Goal: Complete application form

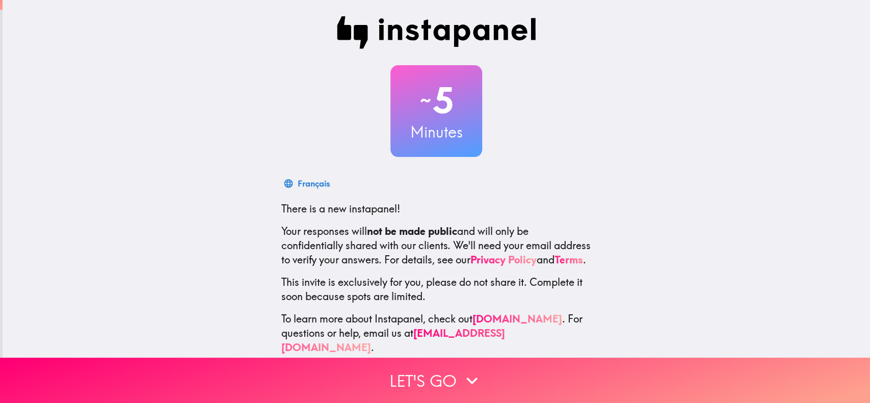
scroll to position [23, 0]
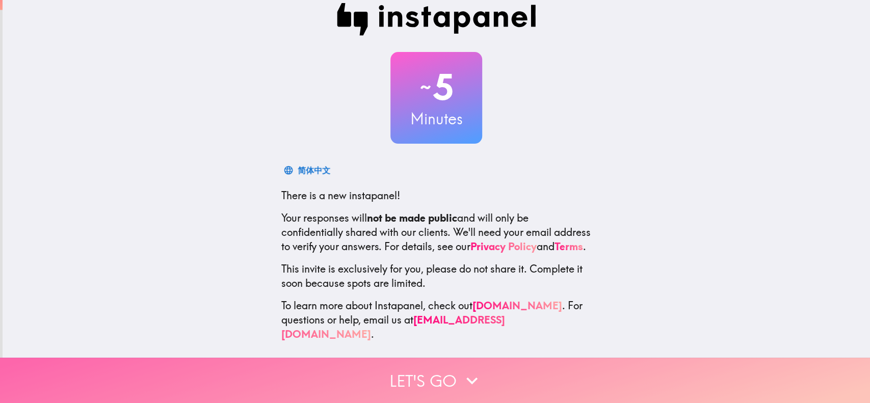
click at [461, 302] on icon "button" at bounding box center [472, 380] width 22 height 22
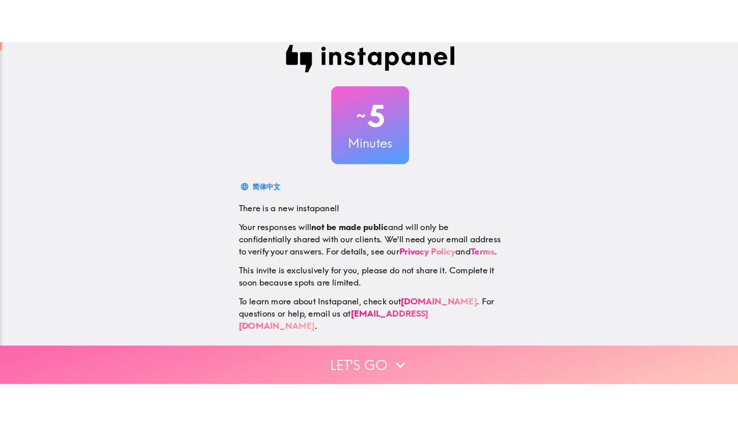
scroll to position [0, 0]
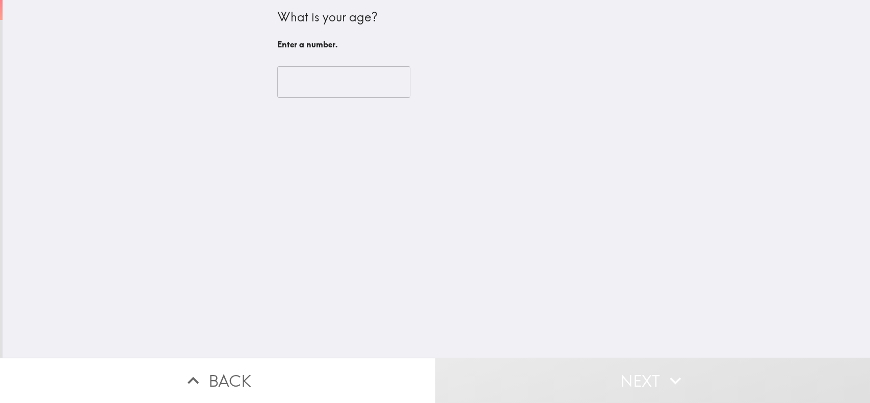
click at [326, 81] on input "number" at bounding box center [343, 82] width 133 height 32
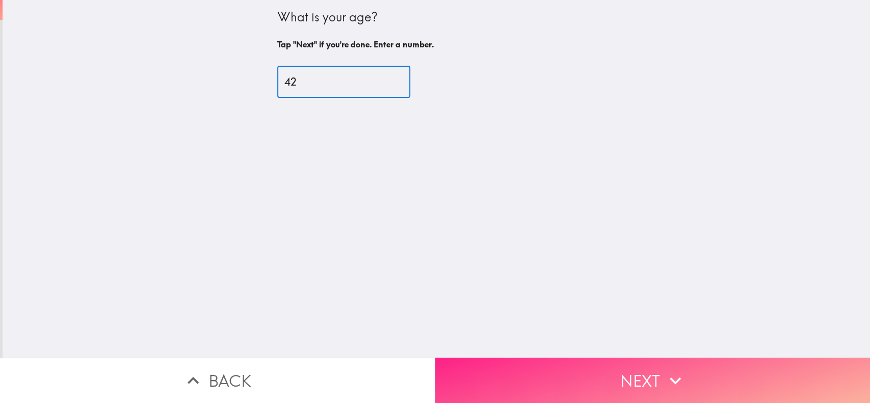
type input "42"
click at [557, 302] on button "Next" at bounding box center [652, 380] width 435 height 45
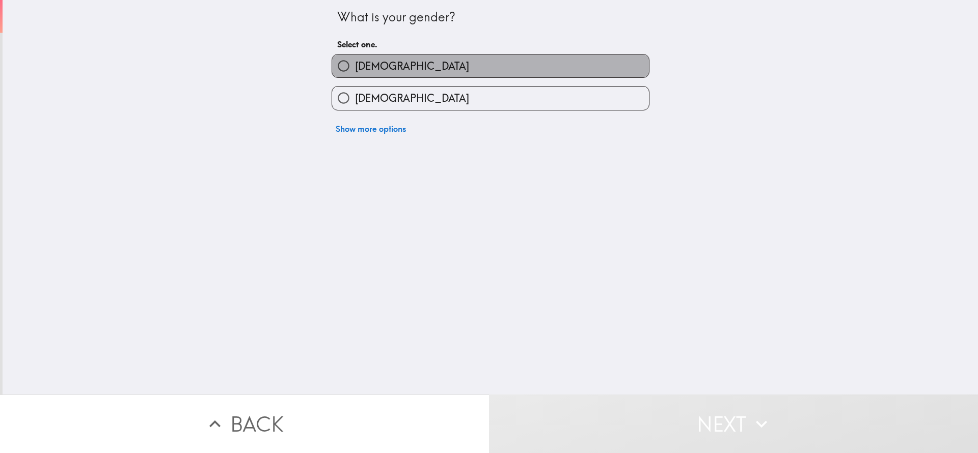
click at [386, 68] on label "[DEMOGRAPHIC_DATA]" at bounding box center [490, 66] width 317 height 23
click at [355, 68] on input "[DEMOGRAPHIC_DATA]" at bounding box center [343, 66] width 23 height 23
radio input "true"
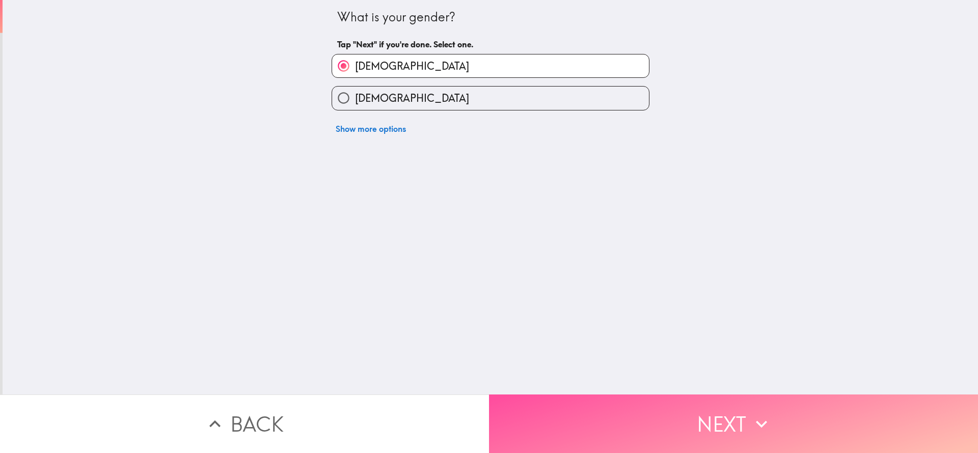
drag, startPoint x: 602, startPoint y: 394, endPoint x: 661, endPoint y: 204, distance: 198.9
click at [603, 302] on button "Next" at bounding box center [733, 424] width 489 height 59
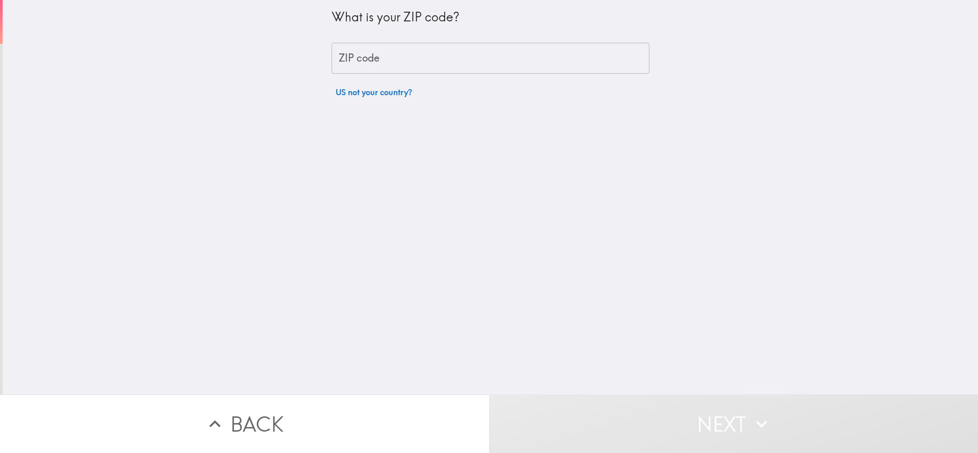
click at [375, 67] on input "ZIP code" at bounding box center [491, 59] width 318 height 32
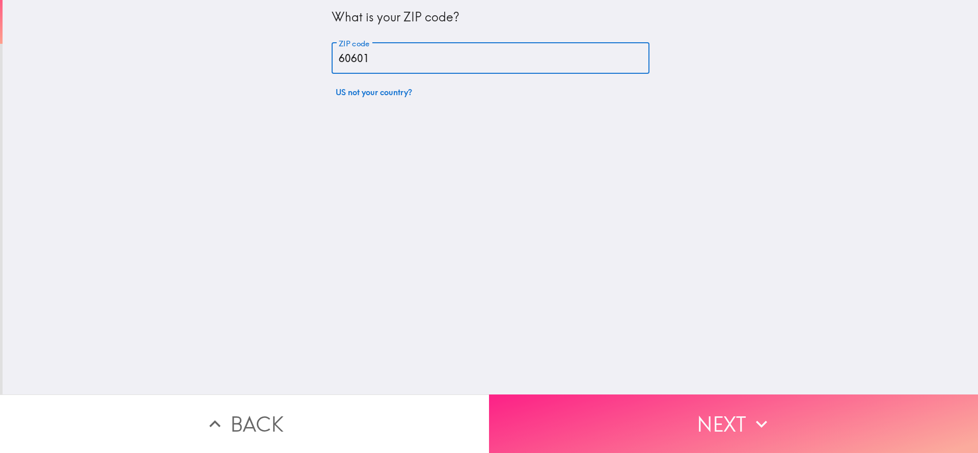
type input "60601"
click at [652, 302] on button "Next" at bounding box center [733, 424] width 489 height 59
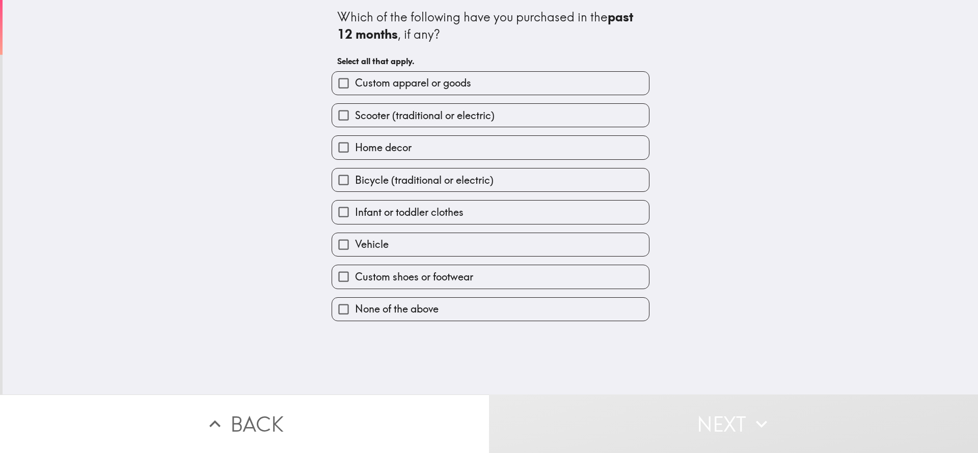
click at [436, 87] on span "Custom apparel or goods" at bounding box center [413, 83] width 116 height 14
click at [355, 87] on input "Custom apparel or goods" at bounding box center [343, 83] width 23 height 23
checkbox input "true"
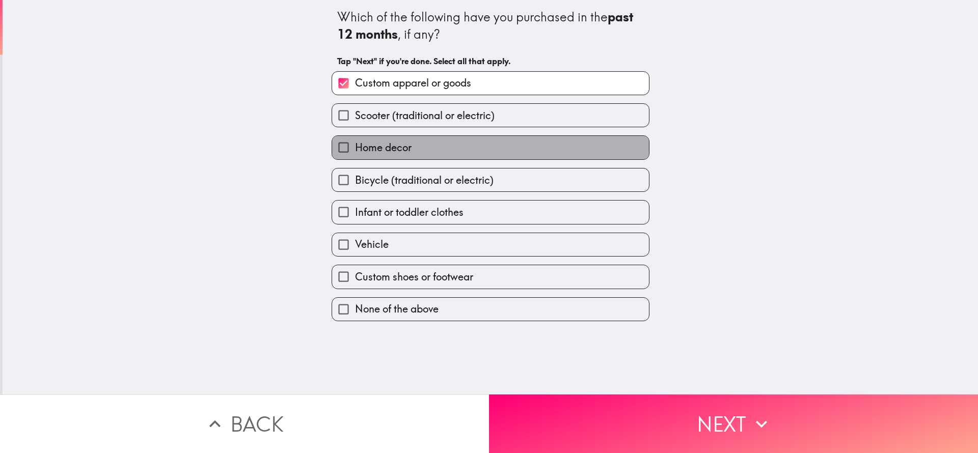
click at [385, 146] on span "Home decor" at bounding box center [383, 148] width 57 height 14
click at [355, 146] on input "Home decor" at bounding box center [343, 147] width 23 height 23
checkbox input "true"
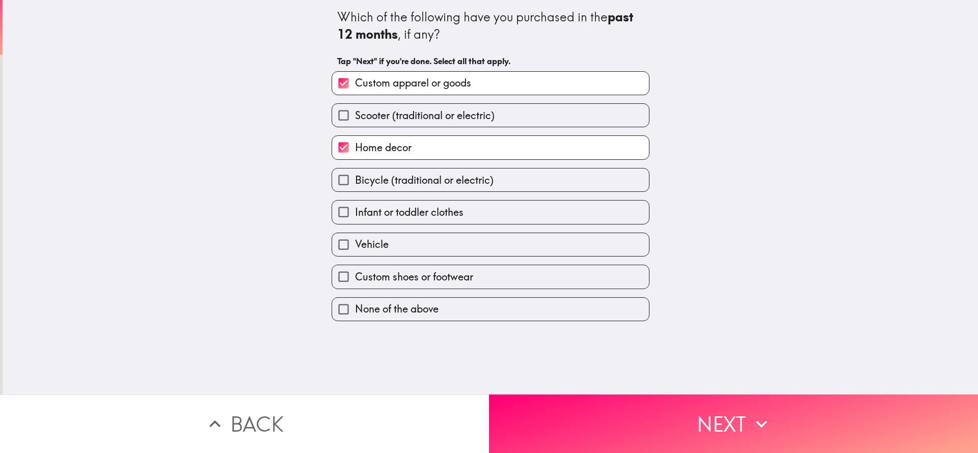
click at [448, 216] on span "Infant or toddler clothes" at bounding box center [409, 212] width 109 height 14
click at [355, 216] on input "Infant or toddler clothes" at bounding box center [343, 212] width 23 height 23
checkbox input "true"
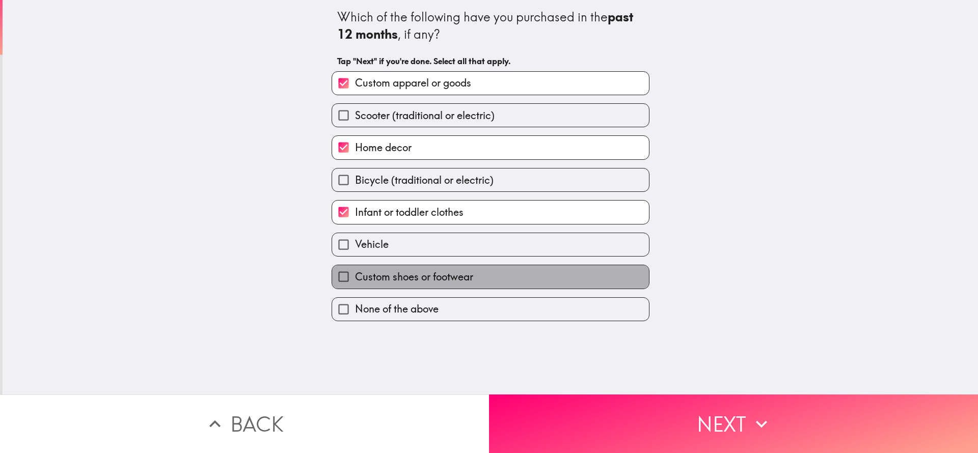
click at [430, 279] on span "Custom shoes or footwear" at bounding box center [414, 277] width 118 height 14
click at [355, 279] on input "Custom shoes or footwear" at bounding box center [343, 276] width 23 height 23
checkbox input "true"
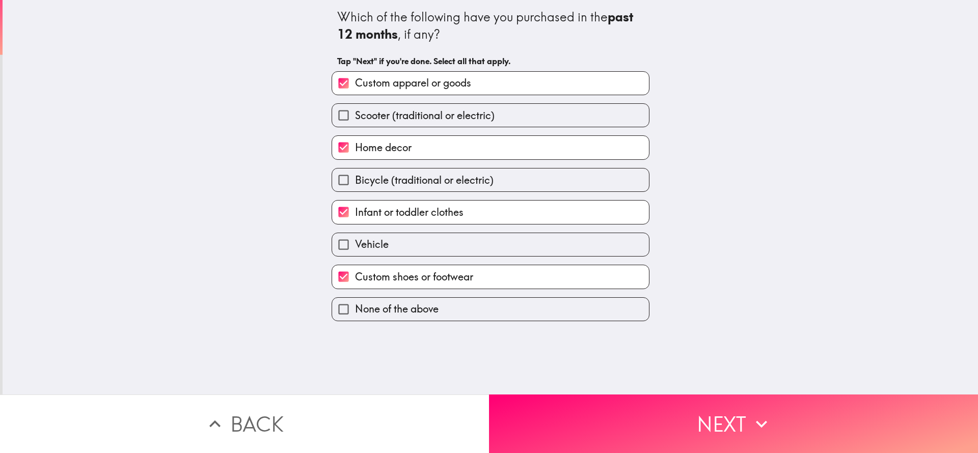
click at [601, 302] on button "Next" at bounding box center [733, 424] width 489 height 59
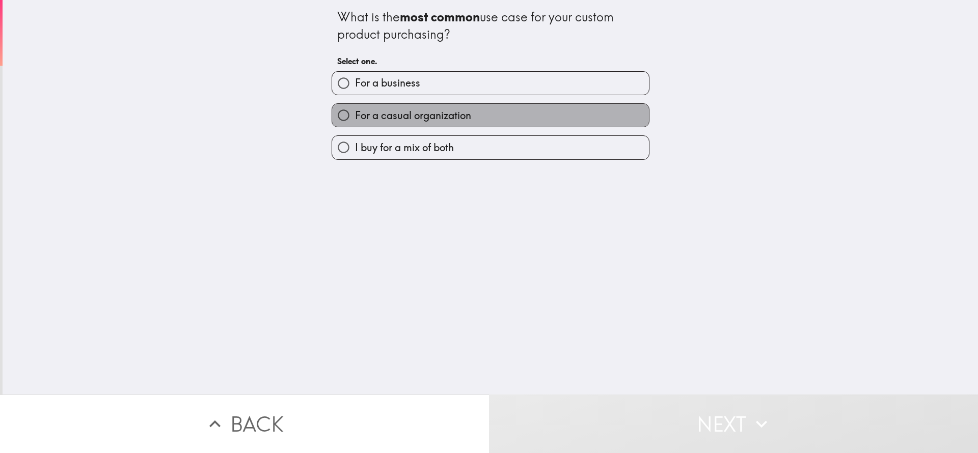
click at [455, 114] on span "For a casual organization" at bounding box center [413, 116] width 116 height 14
click at [355, 114] on input "For a casual organization" at bounding box center [343, 115] width 23 height 23
radio input "true"
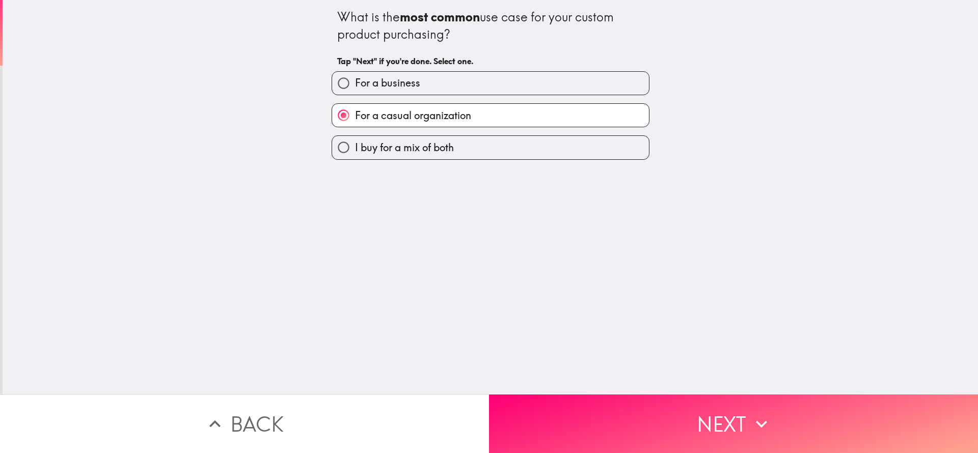
drag, startPoint x: 731, startPoint y: 417, endPoint x: 721, endPoint y: 404, distance: 16.7
click at [652, 302] on button "Next" at bounding box center [733, 424] width 489 height 59
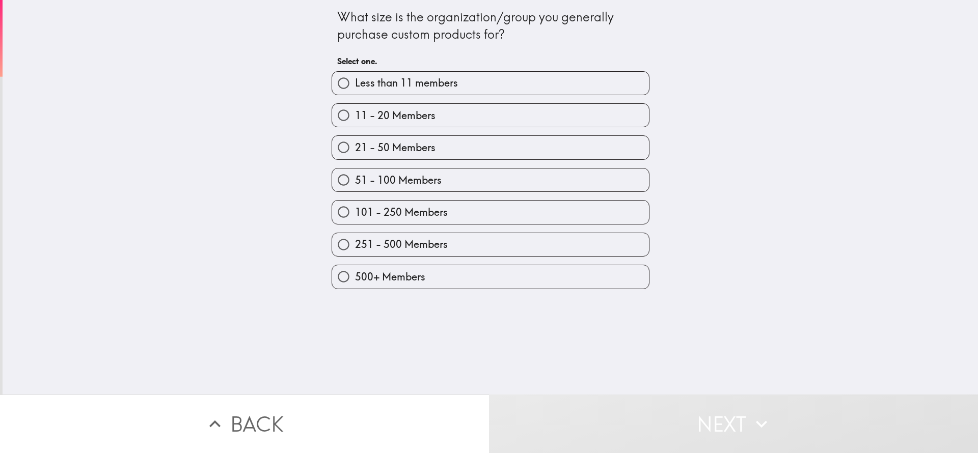
click at [358, 274] on span "500+ Members" at bounding box center [390, 277] width 70 height 14
click at [355, 274] on input "500+ Members" at bounding box center [343, 276] width 23 height 23
radio input "true"
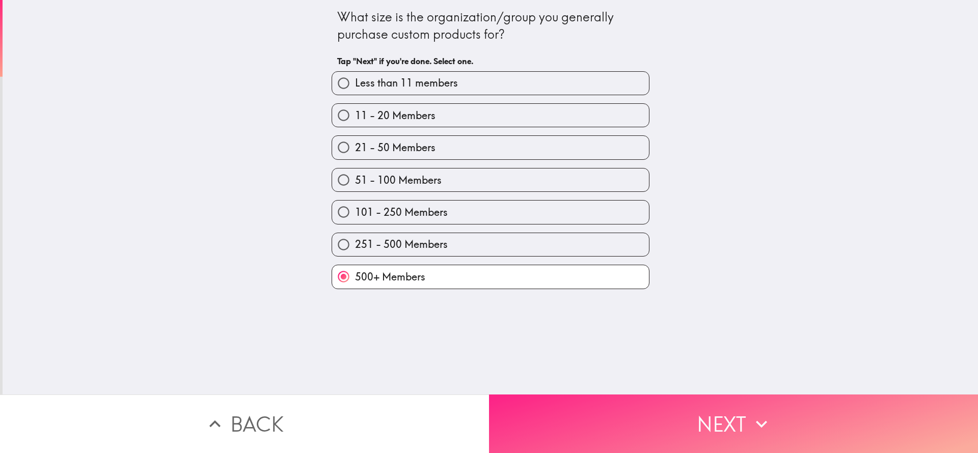
click at [627, 302] on button "Next" at bounding box center [733, 424] width 489 height 59
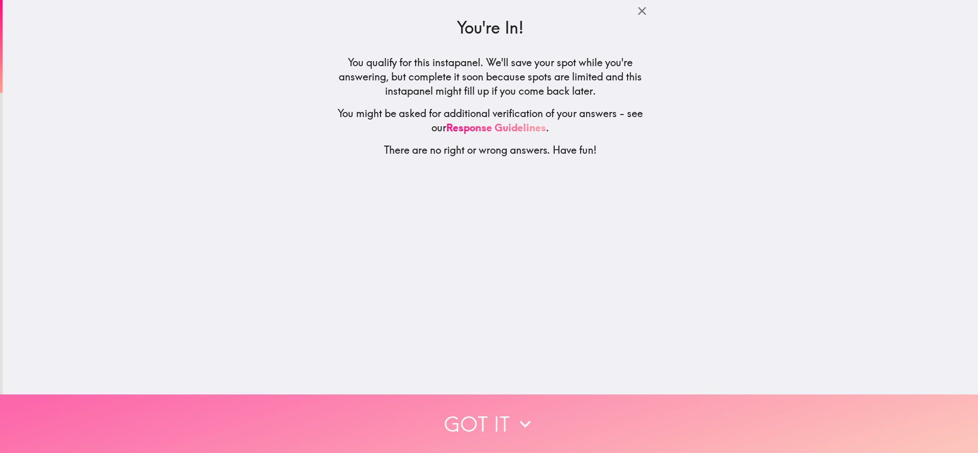
click at [453, 302] on button "Got it" at bounding box center [489, 424] width 978 height 59
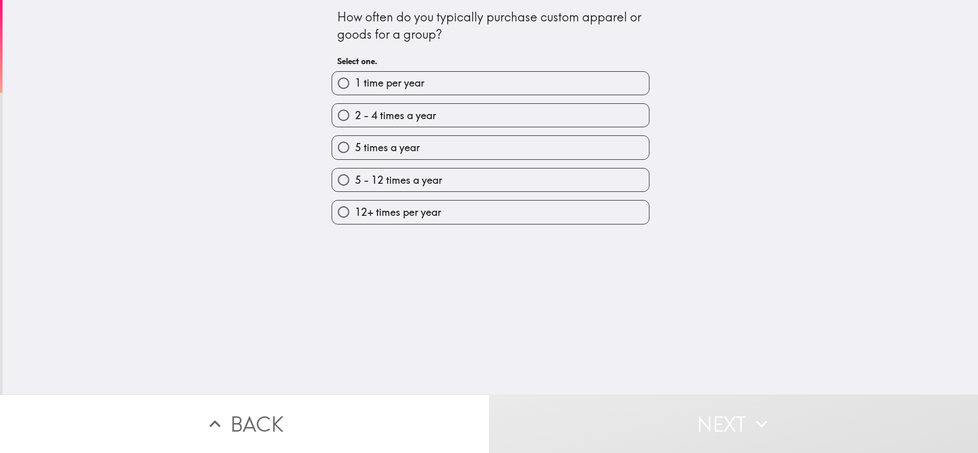
drag, startPoint x: 439, startPoint y: 42, endPoint x: 320, endPoint y: 18, distance: 121.1
click at [328, 18] on div "How often do you typically purchase custom apparel or goods for a group? Select…" at bounding box center [491, 112] width 326 height 225
drag, startPoint x: 327, startPoint y: 15, endPoint x: 423, endPoint y: 31, distance: 97.7
click at [422, 31] on div "How often do you typically purchase custom apparel or goods for a group?" at bounding box center [490, 26] width 307 height 34
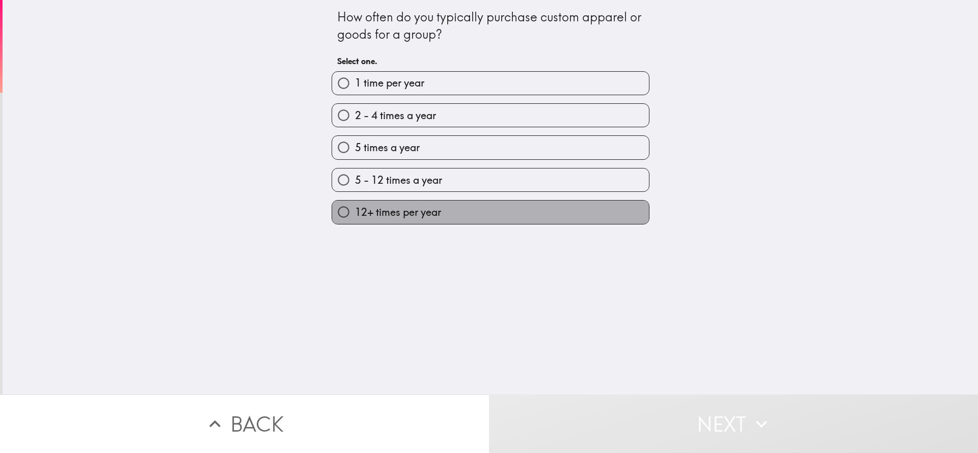
click at [393, 218] on span "12+ times per year" at bounding box center [398, 212] width 86 height 14
click at [355, 218] on input "12+ times per year" at bounding box center [343, 212] width 23 height 23
radio input "true"
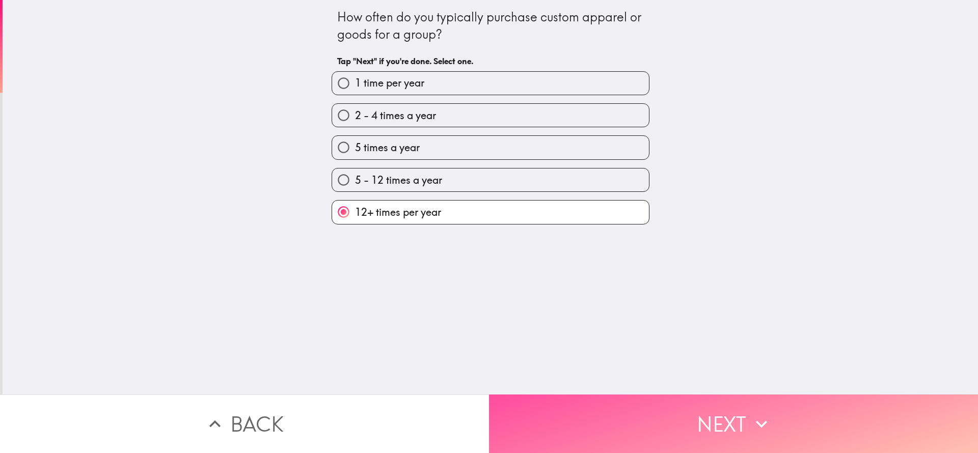
drag, startPoint x: 637, startPoint y: 404, endPoint x: 594, endPoint y: 361, distance: 61.2
click at [637, 302] on button "Next" at bounding box center [733, 424] width 489 height 59
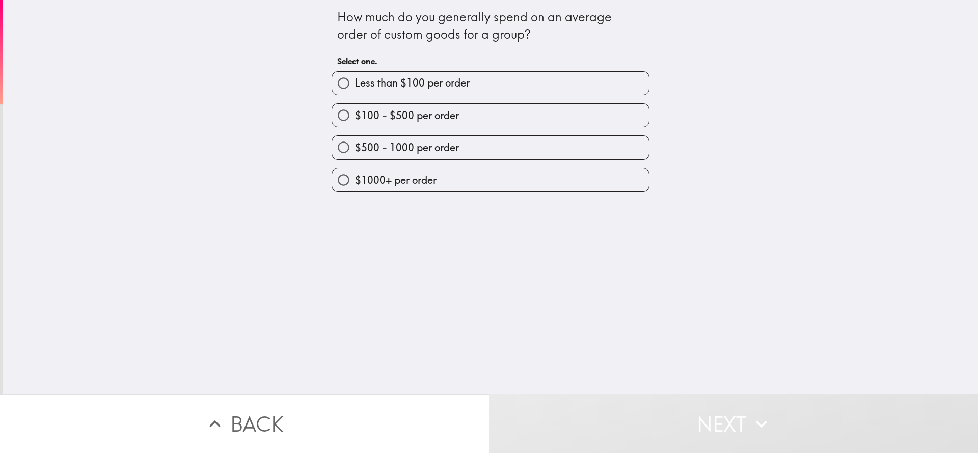
drag, startPoint x: 392, startPoint y: 112, endPoint x: 390, endPoint y: 90, distance: 21.5
drag, startPoint x: 390, startPoint y: 90, endPoint x: 339, endPoint y: 203, distance: 123.8
click at [339, 203] on div "How much do you generally spend on an average order of custom goods for a group…" at bounding box center [491, 197] width 976 height 395
click at [400, 150] on span "$500 - 1000 per order" at bounding box center [407, 148] width 104 height 14
click at [355, 150] on input "$500 - 1000 per order" at bounding box center [343, 147] width 23 height 23
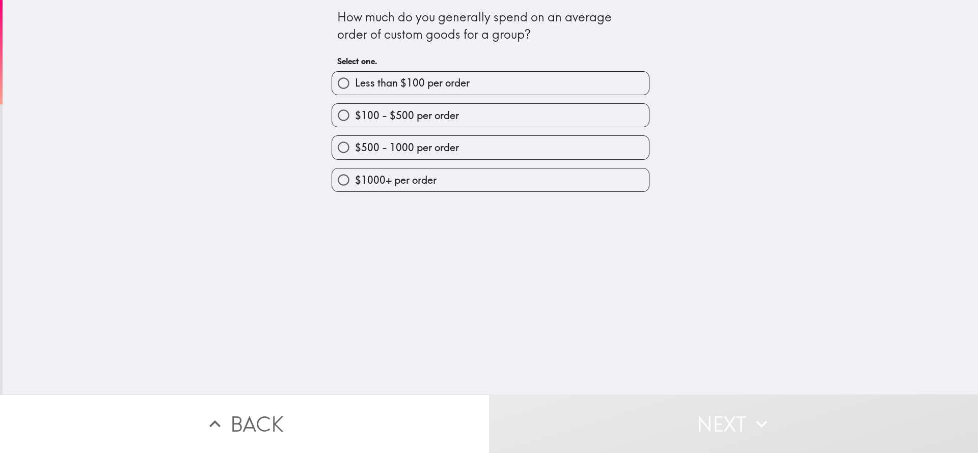
radio input "true"
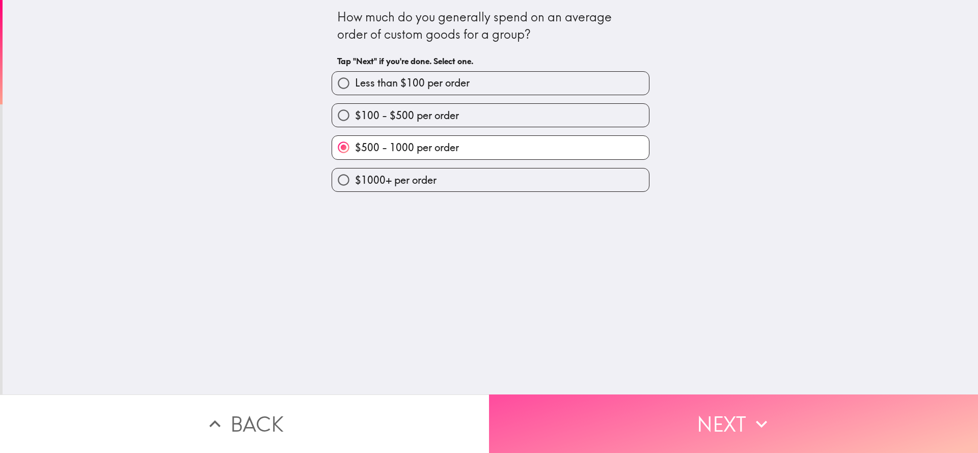
drag, startPoint x: 685, startPoint y: 406, endPoint x: 677, endPoint y: 380, distance: 26.7
click at [652, 302] on button "Next" at bounding box center [733, 424] width 489 height 59
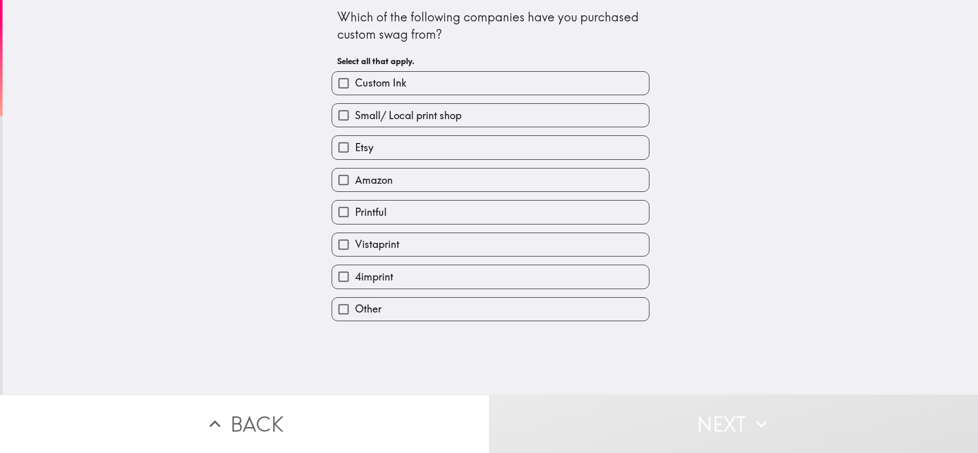
click at [477, 184] on label "Amazon" at bounding box center [490, 180] width 317 height 23
click at [355, 184] on input "Amazon" at bounding box center [343, 180] width 23 height 23
checkbox input "true"
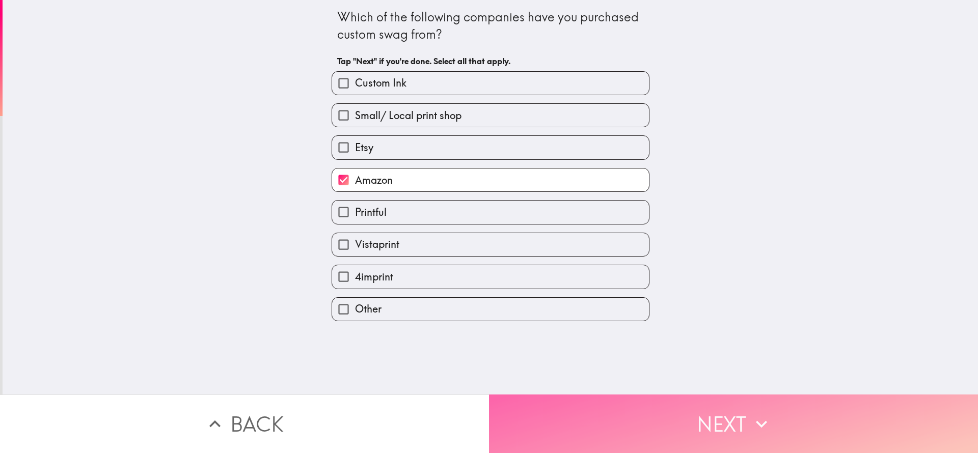
drag, startPoint x: 616, startPoint y: 388, endPoint x: 632, endPoint y: 381, distance: 17.1
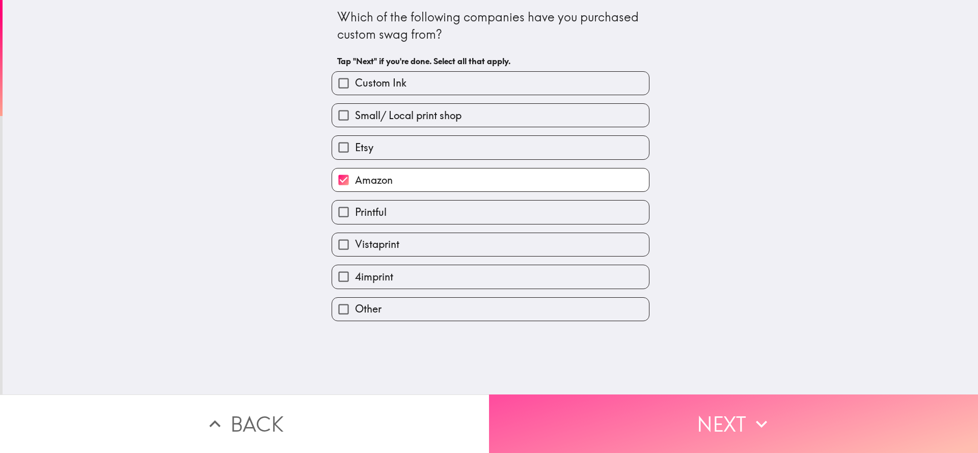
click at [616, 302] on button "Next" at bounding box center [733, 424] width 489 height 59
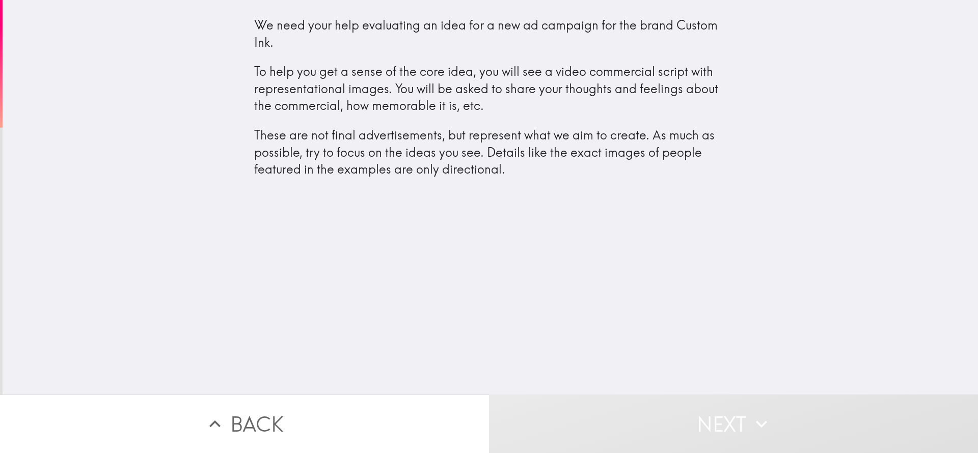
click at [562, 238] on div "We need your help evaluating an idea for a new ad campaign for the brand Custom…" at bounding box center [491, 197] width 976 height 395
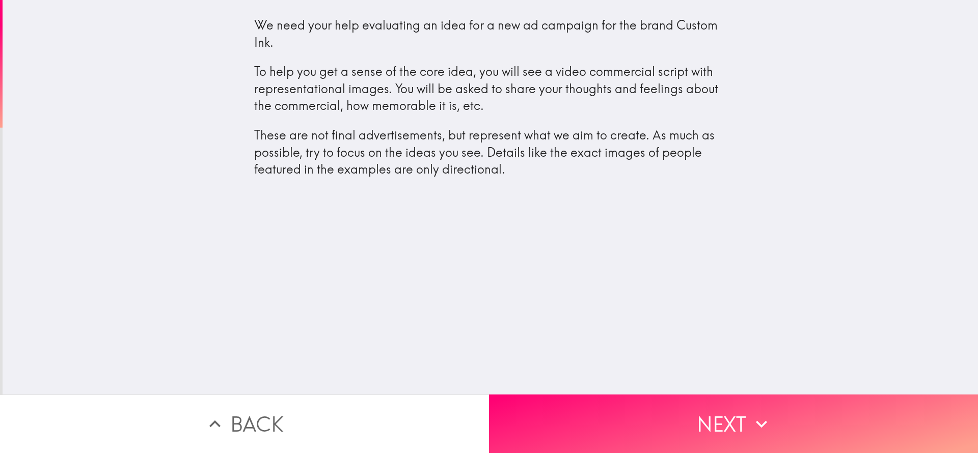
click at [426, 176] on p "These are not final advertisements, but represent what we aim to create. As muc…" at bounding box center [490, 152] width 473 height 51
drag, startPoint x: 399, startPoint y: 111, endPoint x: 399, endPoint y: 100, distance: 10.7
click at [398, 109] on p "To help you get a sense of the core idea, you will see a video commercial scrip…" at bounding box center [490, 88] width 473 height 51
click at [409, 91] on p "To help you get a sense of the core idea, you will see a video commercial scrip…" at bounding box center [490, 88] width 473 height 51
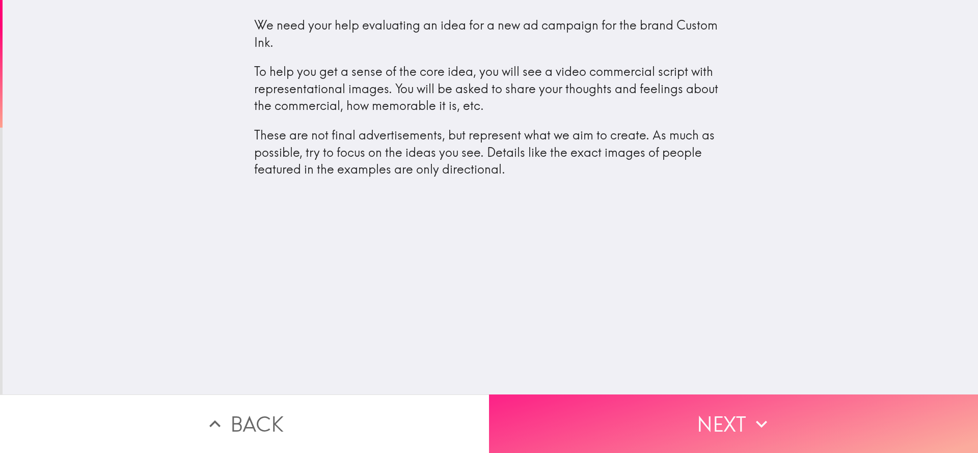
click at [589, 302] on button "Next" at bounding box center [733, 424] width 489 height 59
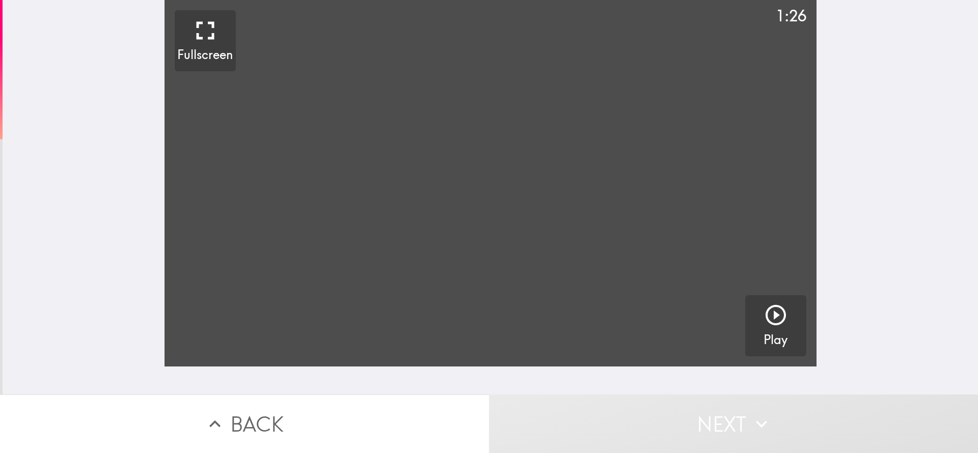
click at [472, 162] on video "button" at bounding box center [491, 183] width 652 height 367
drag, startPoint x: 402, startPoint y: 28, endPoint x: 227, endPoint y: 31, distance: 174.3
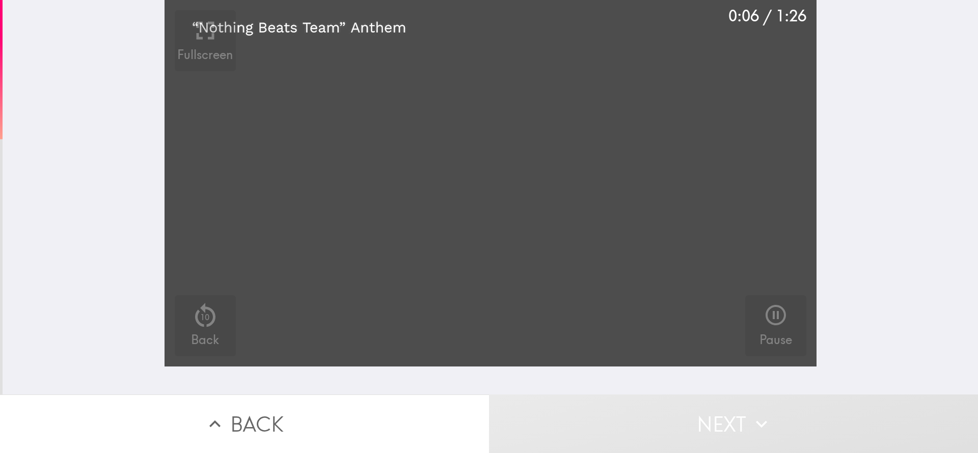
click at [227, 31] on video "button" at bounding box center [491, 183] width 652 height 367
click at [337, 79] on video "button" at bounding box center [491, 183] width 652 height 367
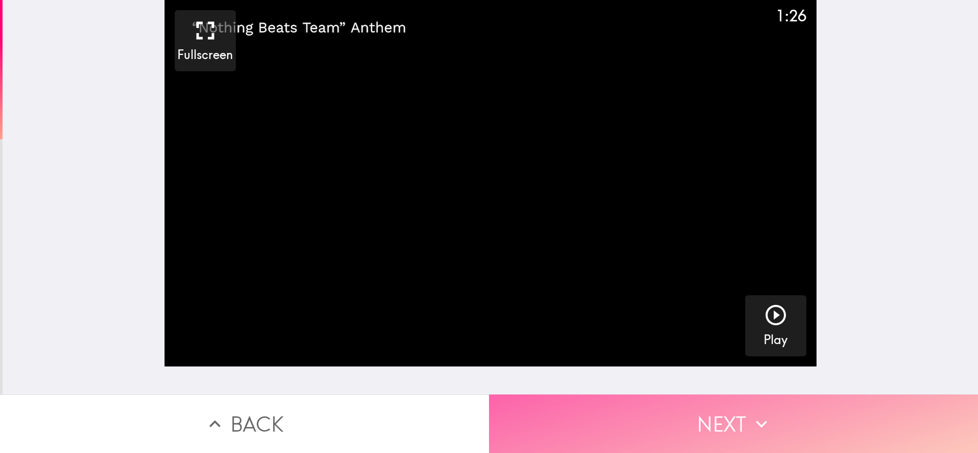
click at [652, 302] on button "Next" at bounding box center [733, 424] width 489 height 59
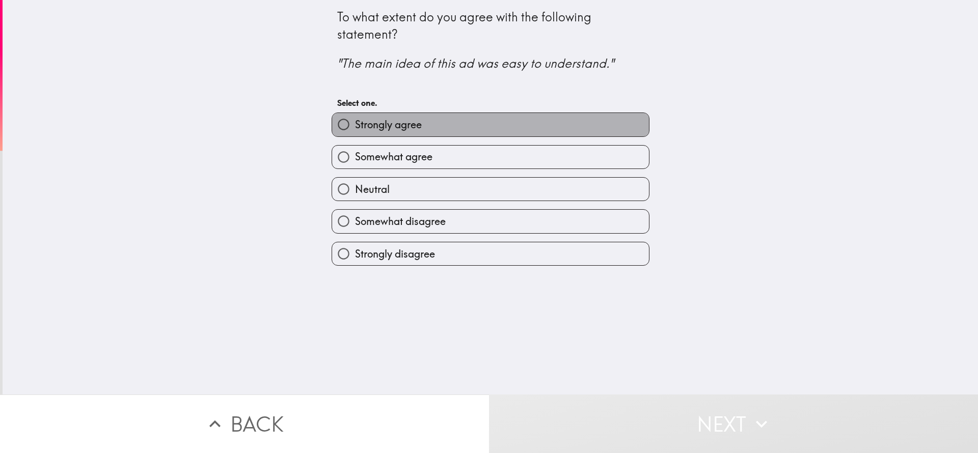
click at [400, 132] on label "Strongly agree" at bounding box center [490, 124] width 317 height 23
click at [355, 132] on input "Strongly agree" at bounding box center [343, 124] width 23 height 23
radio input "true"
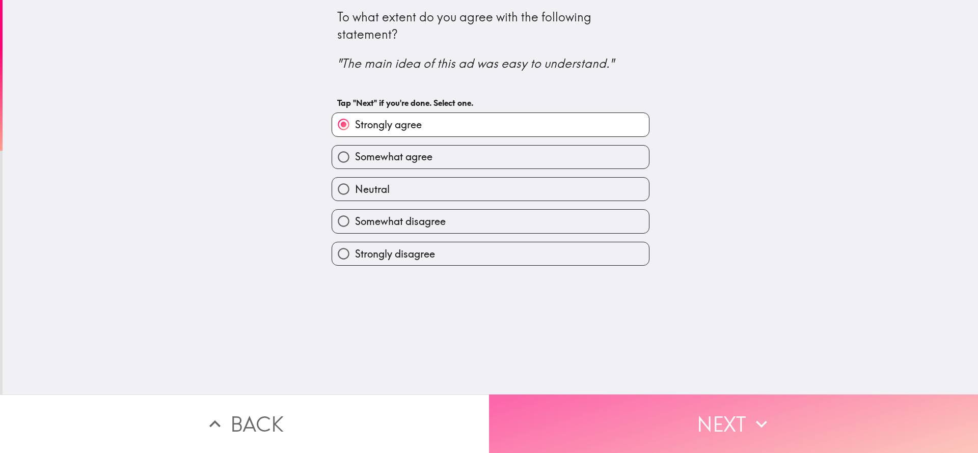
click at [645, 302] on button "Next" at bounding box center [733, 424] width 489 height 59
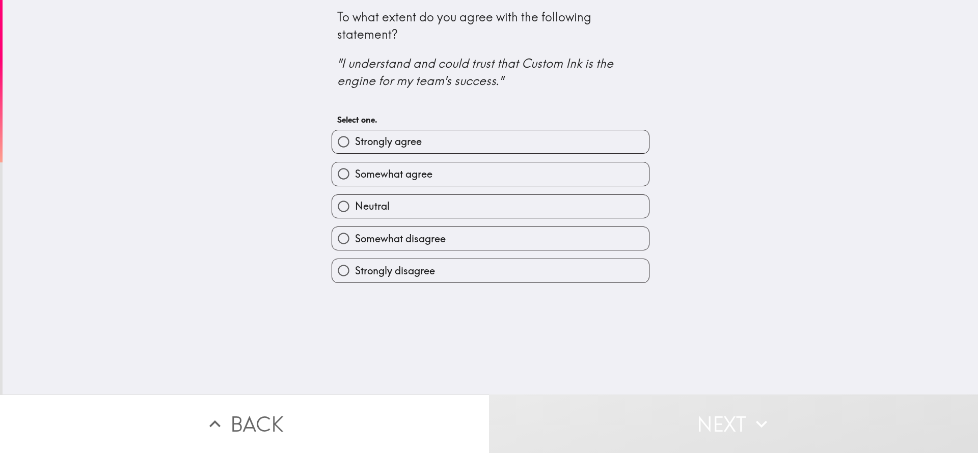
click at [446, 147] on label "Strongly agree" at bounding box center [490, 141] width 317 height 23
click at [355, 147] on input "Strongly agree" at bounding box center [343, 141] width 23 height 23
radio input "true"
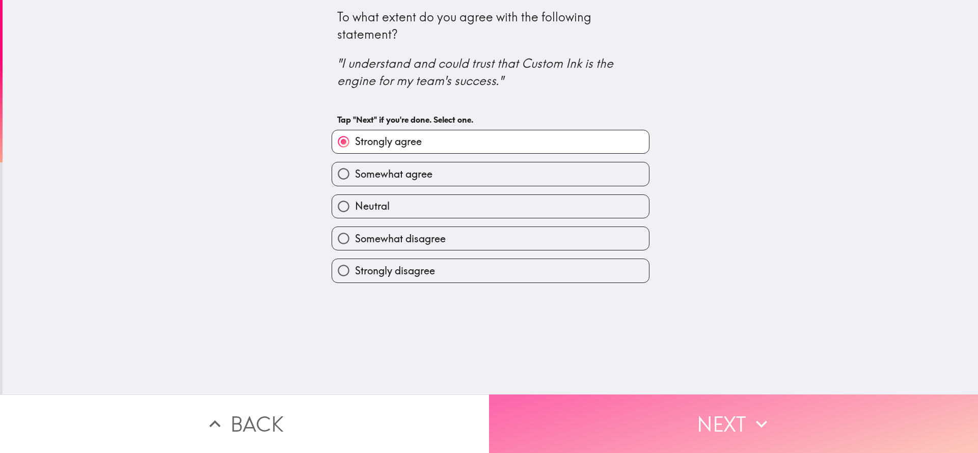
click at [652, 302] on button "Next" at bounding box center [733, 424] width 489 height 59
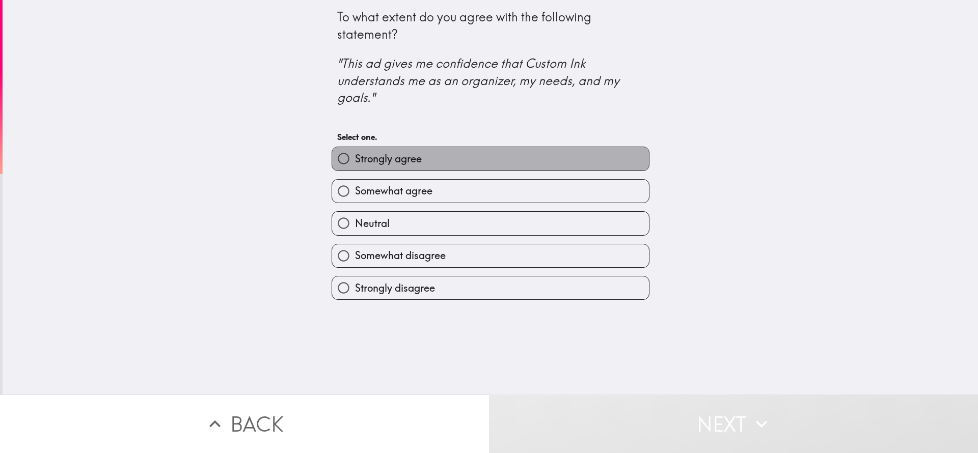
click at [451, 156] on label "Strongly agree" at bounding box center [490, 158] width 317 height 23
click at [355, 156] on input "Strongly agree" at bounding box center [343, 158] width 23 height 23
radio input "true"
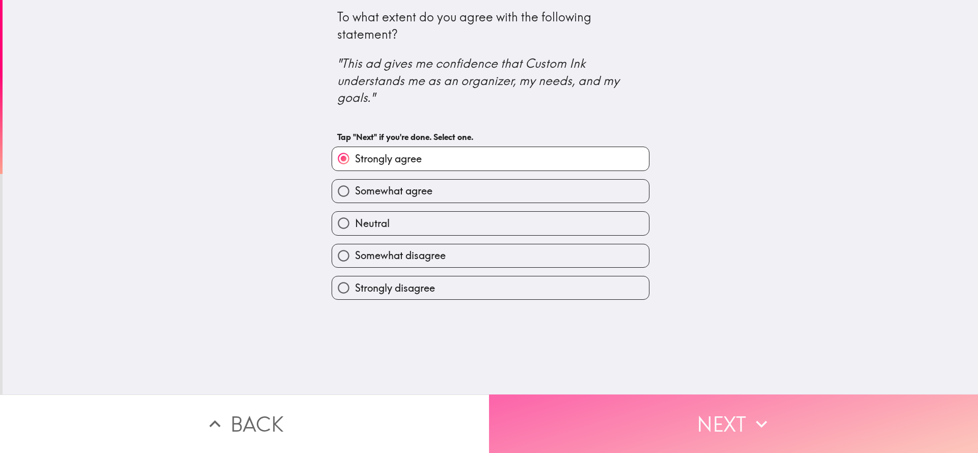
click at [652, 302] on button "Next" at bounding box center [733, 424] width 489 height 59
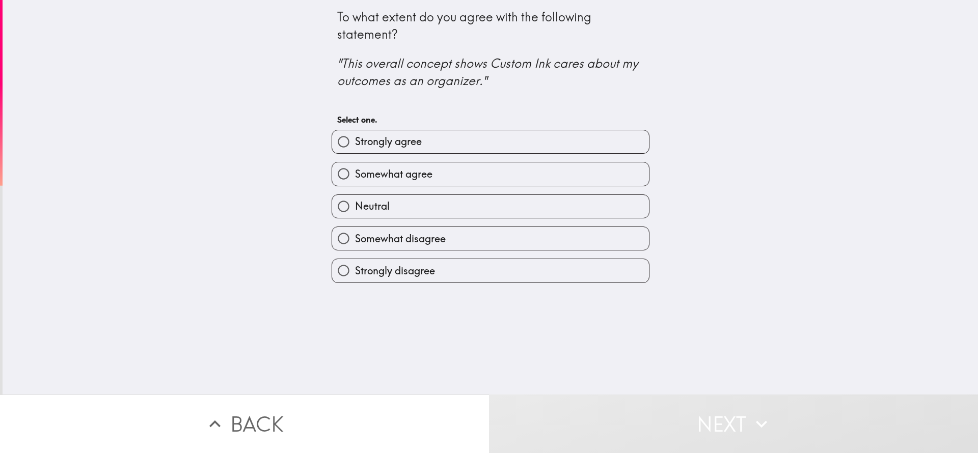
click at [456, 139] on label "Strongly agree" at bounding box center [490, 141] width 317 height 23
click at [355, 139] on input "Strongly agree" at bounding box center [343, 141] width 23 height 23
radio input "true"
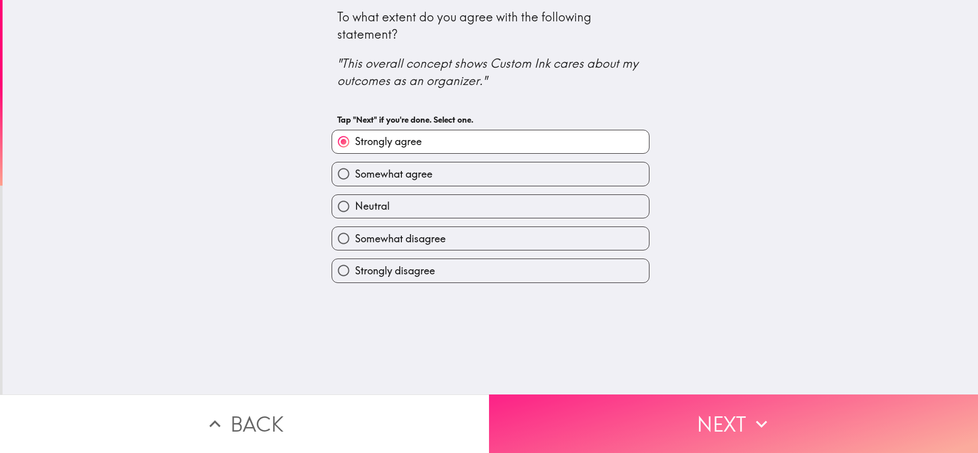
drag, startPoint x: 657, startPoint y: 437, endPoint x: 655, endPoint y: 426, distance: 10.9
click at [652, 302] on button "Next" at bounding box center [733, 424] width 489 height 59
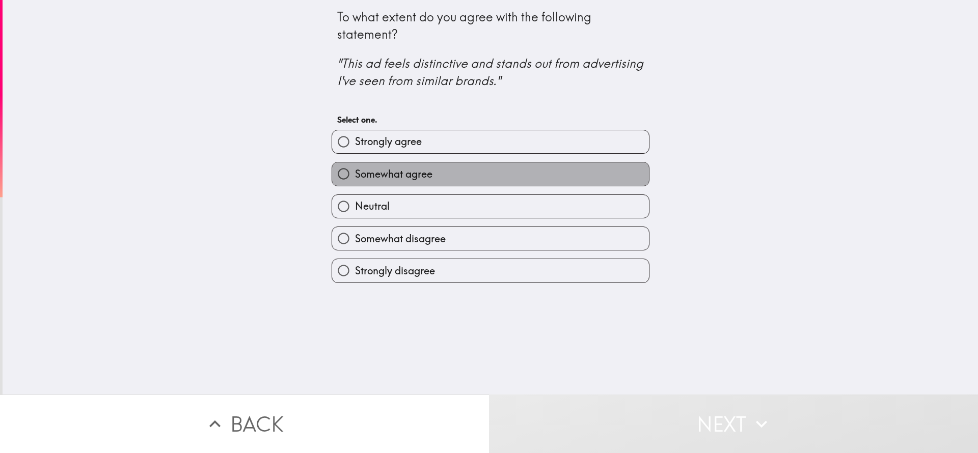
click at [402, 173] on span "Somewhat agree" at bounding box center [393, 174] width 77 height 14
click at [355, 173] on input "Somewhat agree" at bounding box center [343, 174] width 23 height 23
radio input "true"
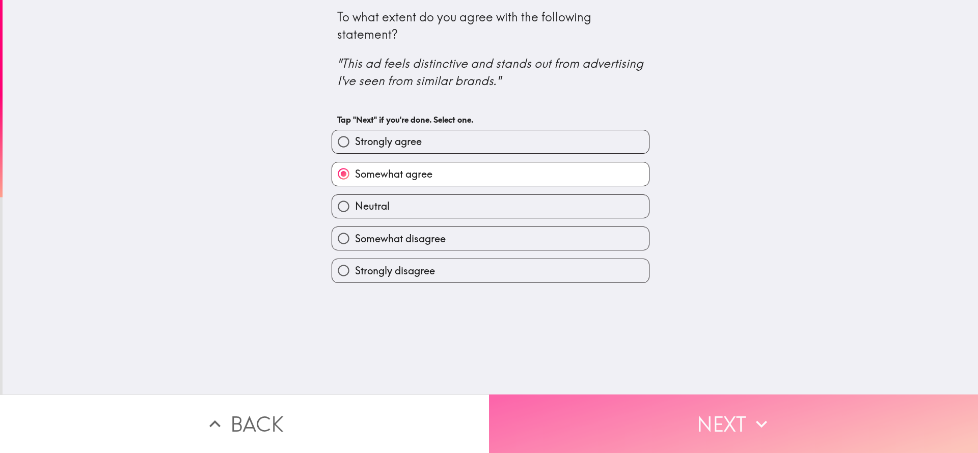
click at [652, 302] on button "Next" at bounding box center [733, 424] width 489 height 59
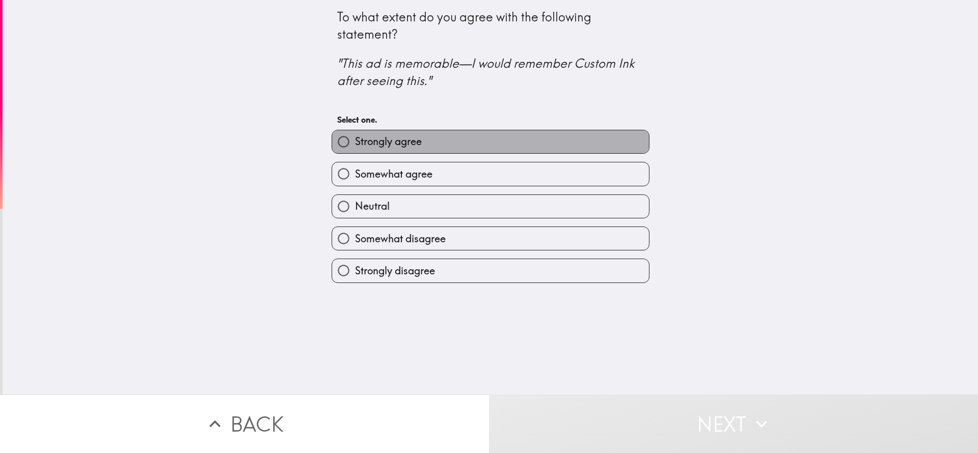
click at [399, 145] on span "Strongly agree" at bounding box center [388, 142] width 67 height 14
click at [355, 145] on input "Strongly agree" at bounding box center [343, 141] width 23 height 23
radio input "true"
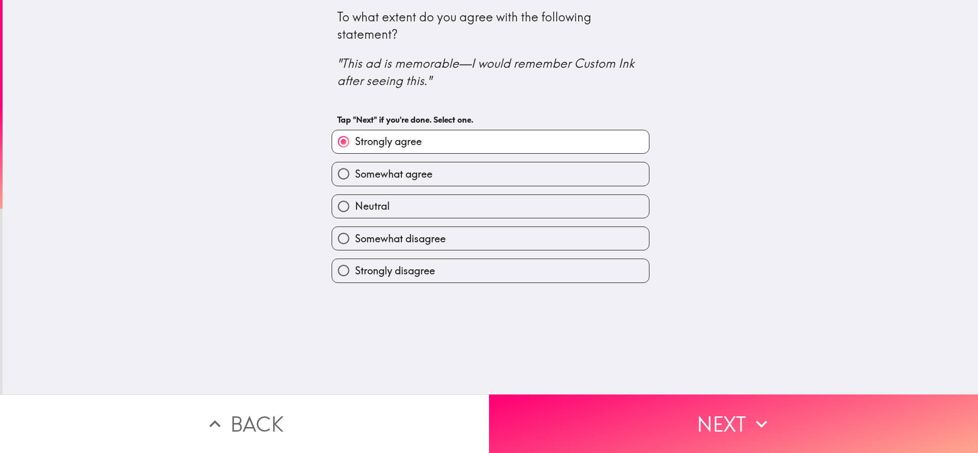
drag, startPoint x: 570, startPoint y: 407, endPoint x: 565, endPoint y: 367, distance: 40.5
click at [572, 302] on button "Next" at bounding box center [733, 424] width 489 height 59
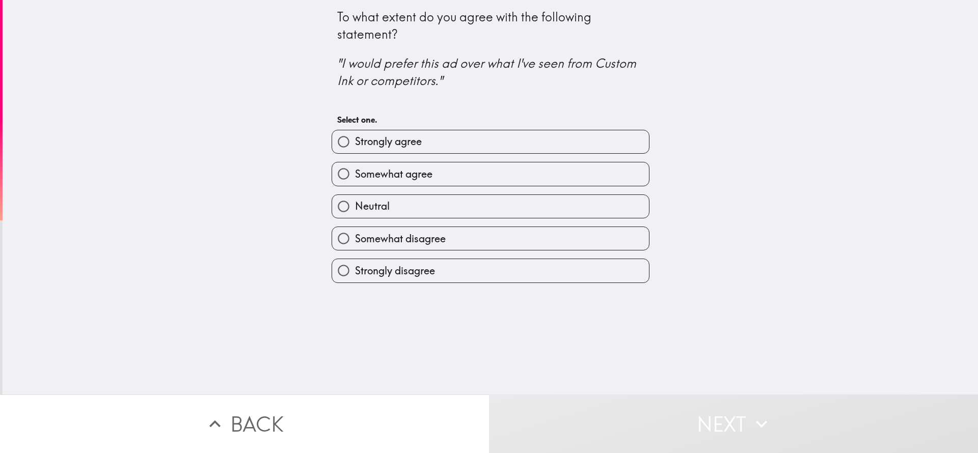
click at [409, 172] on span "Somewhat agree" at bounding box center [393, 174] width 77 height 14
click at [355, 172] on input "Somewhat agree" at bounding box center [343, 174] width 23 height 23
radio input "true"
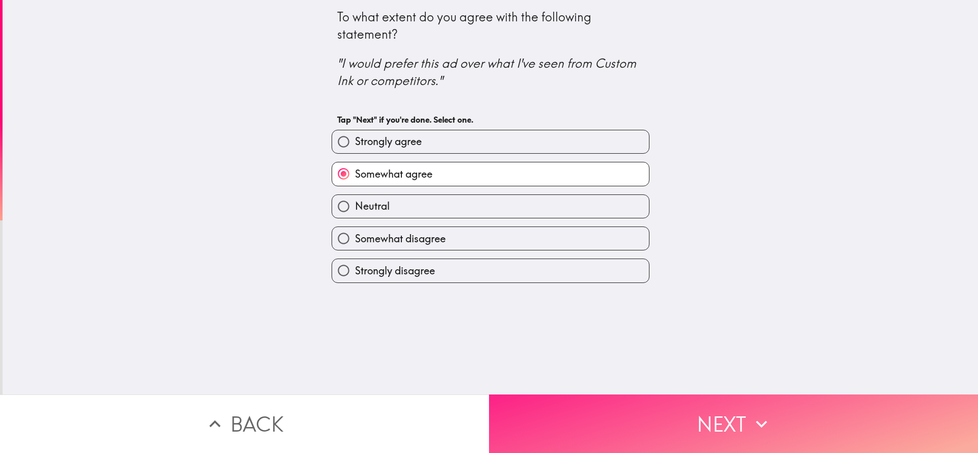
click at [652, 302] on button "Next" at bounding box center [733, 424] width 489 height 59
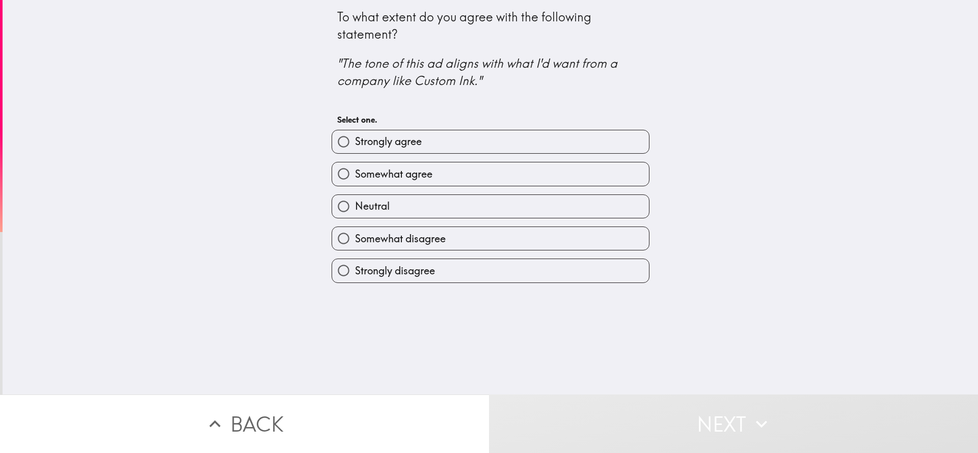
click at [396, 135] on span "Strongly agree" at bounding box center [388, 142] width 67 height 14
click at [355, 135] on input "Strongly agree" at bounding box center [343, 141] width 23 height 23
radio input "true"
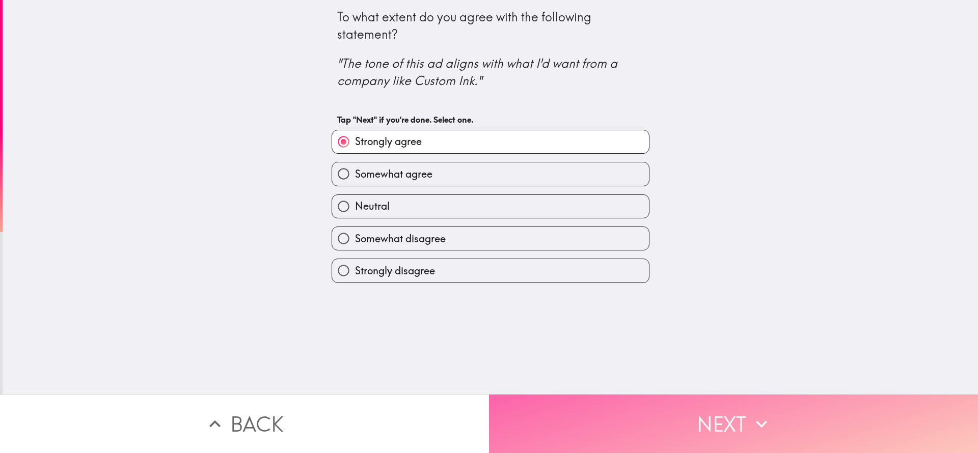
drag, startPoint x: 569, startPoint y: 434, endPoint x: 570, endPoint y: 413, distance: 20.4
click at [572, 302] on button "Next" at bounding box center [733, 424] width 489 height 59
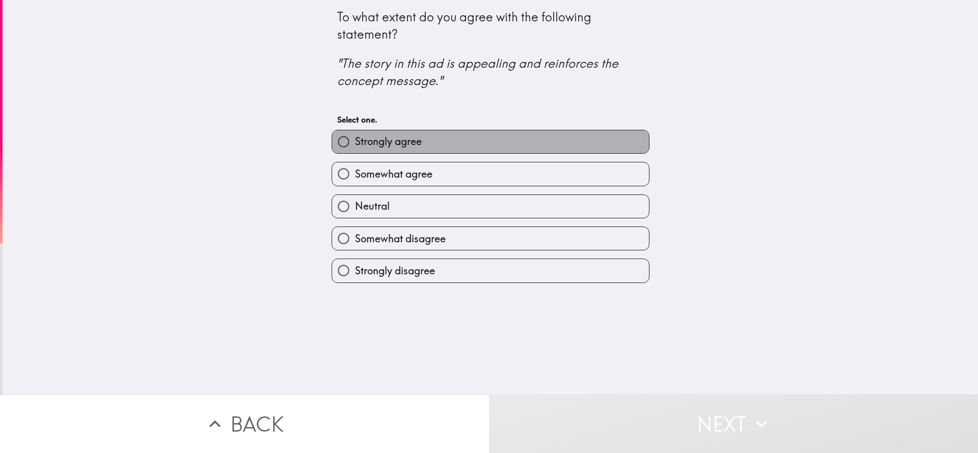
click at [453, 145] on label "Strongly agree" at bounding box center [490, 141] width 317 height 23
click at [355, 145] on input "Strongly agree" at bounding box center [343, 141] width 23 height 23
radio input "true"
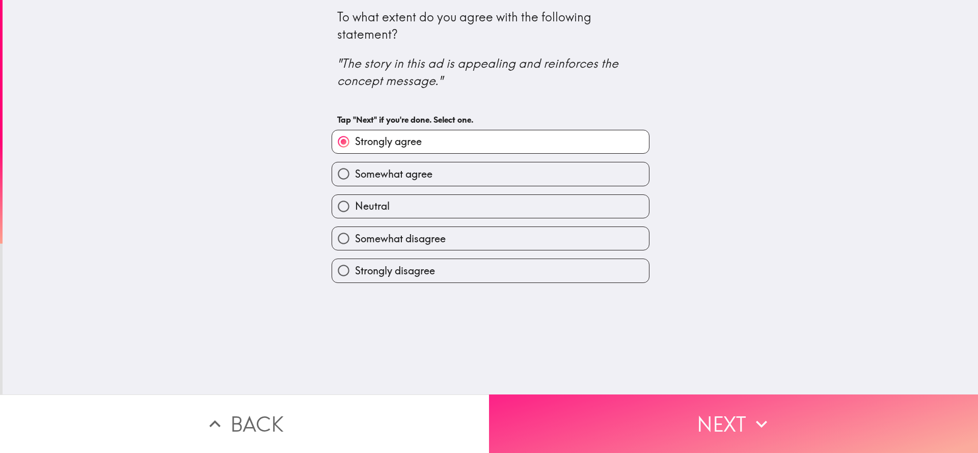
click at [574, 302] on button "Next" at bounding box center [733, 424] width 489 height 59
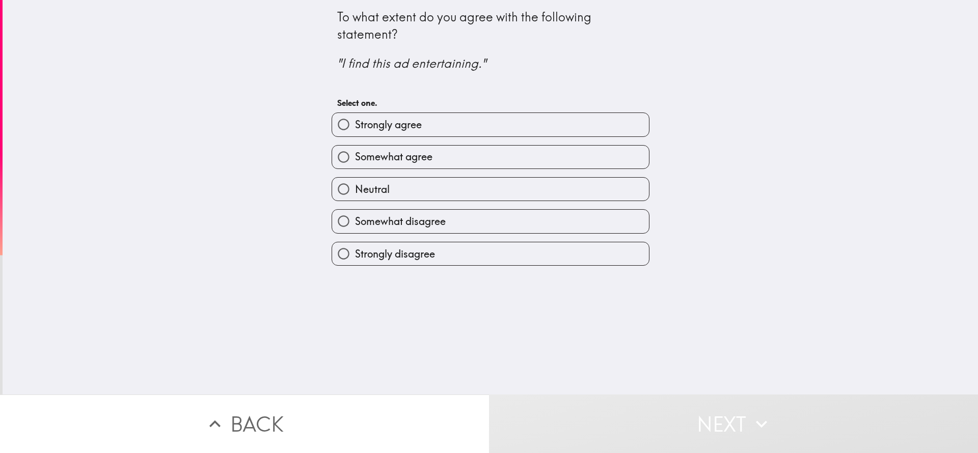
click at [437, 124] on label "Strongly agree" at bounding box center [490, 124] width 317 height 23
click at [355, 124] on input "Strongly agree" at bounding box center [343, 124] width 23 height 23
radio input "true"
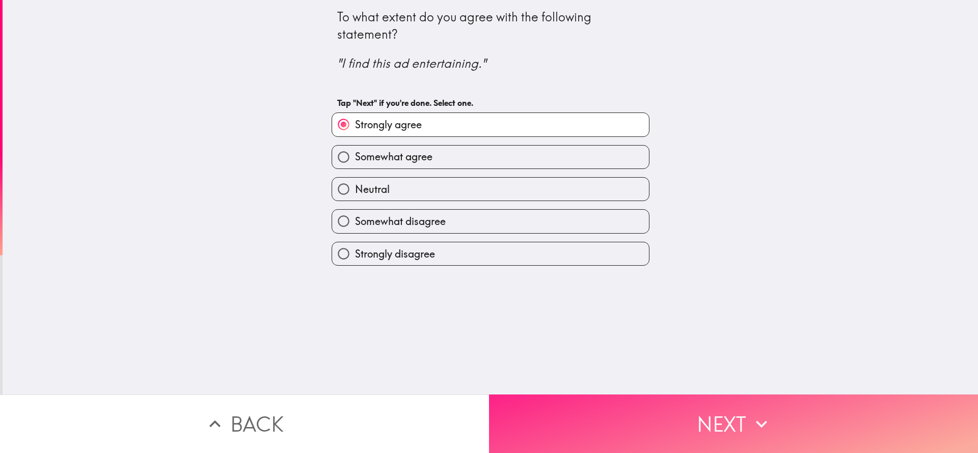
click at [607, 302] on button "Next" at bounding box center [733, 424] width 489 height 59
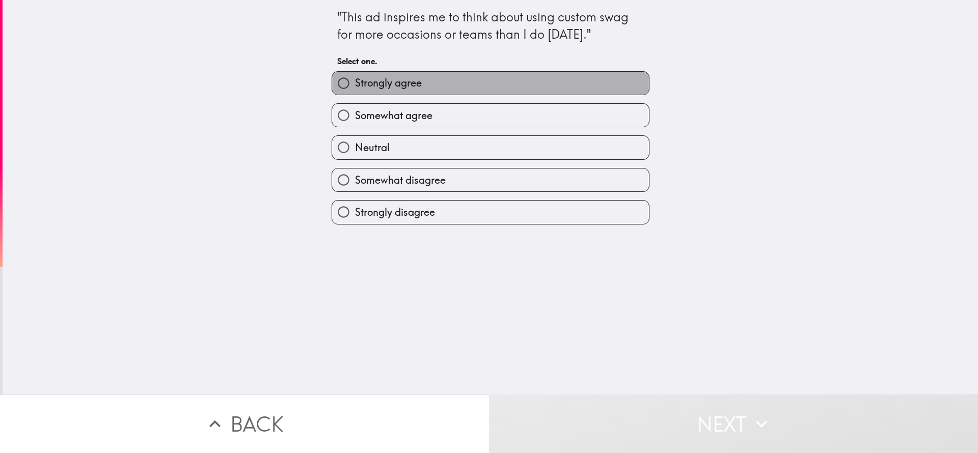
click at [411, 81] on span "Strongly agree" at bounding box center [388, 83] width 67 height 14
click at [355, 81] on input "Strongly agree" at bounding box center [343, 83] width 23 height 23
radio input "true"
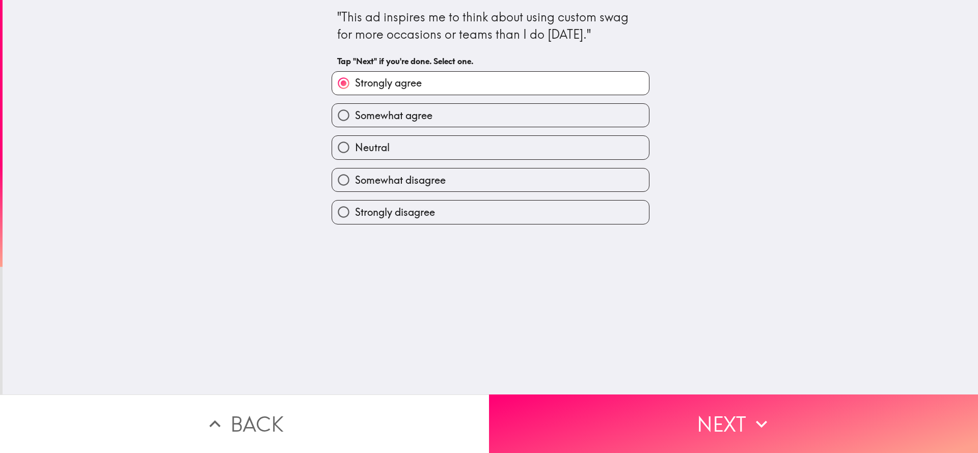
drag, startPoint x: 581, startPoint y: 404, endPoint x: 570, endPoint y: 379, distance: 27.4
click at [581, 302] on button "Next" at bounding box center [733, 424] width 489 height 59
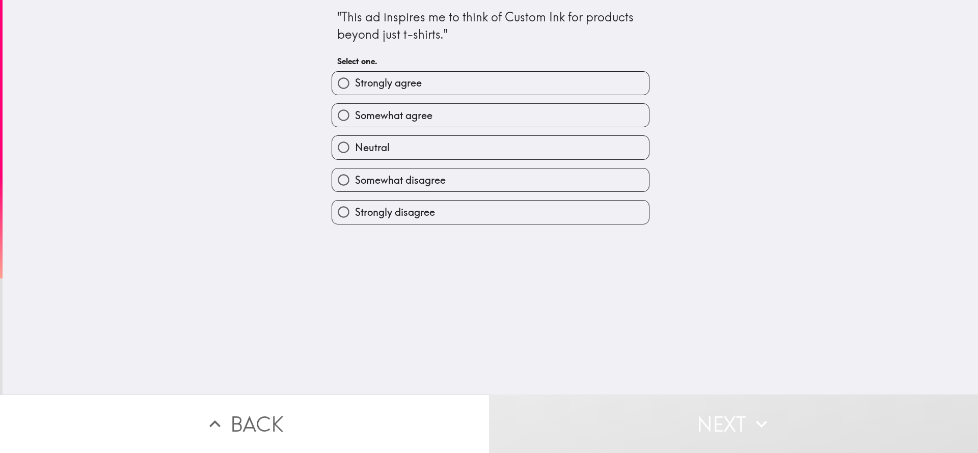
drag, startPoint x: 439, startPoint y: 97, endPoint x: 444, endPoint y: 115, distance: 18.1
click at [444, 115] on div "Somewhat agree" at bounding box center [487, 111] width 326 height 32
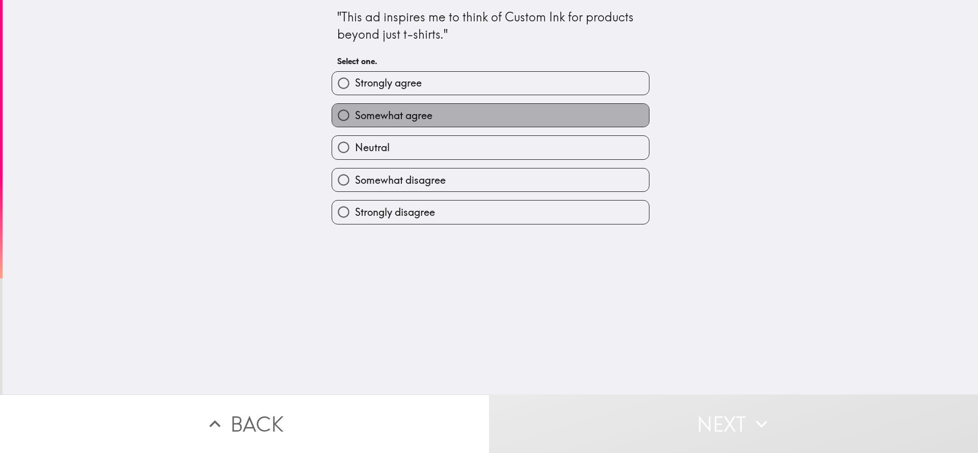
click at [444, 115] on label "Somewhat agree" at bounding box center [490, 115] width 317 height 23
click at [355, 115] on input "Somewhat agree" at bounding box center [343, 115] width 23 height 23
radio input "true"
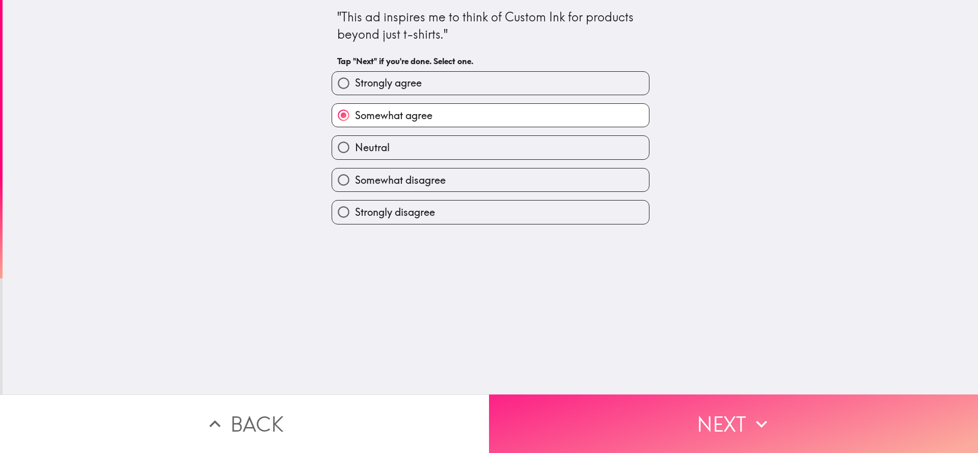
click at [632, 302] on button "Next" at bounding box center [733, 424] width 489 height 59
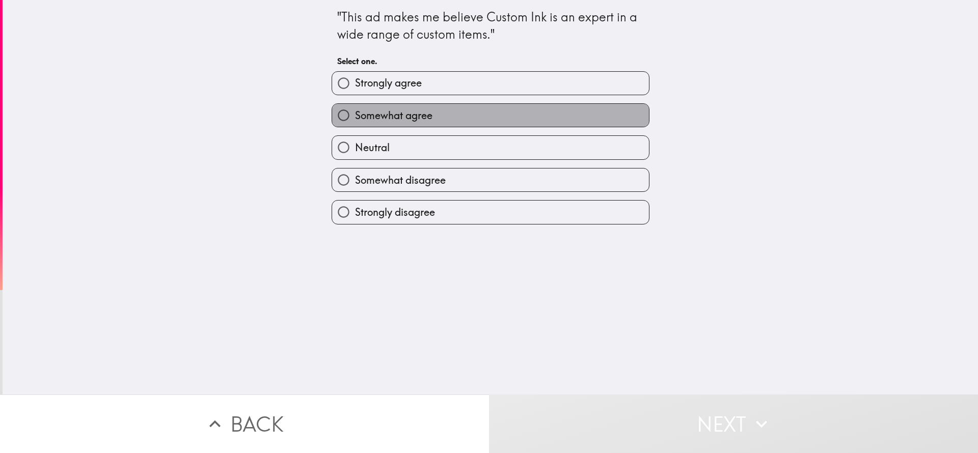
click at [413, 118] on span "Somewhat agree" at bounding box center [393, 116] width 77 height 14
click at [355, 118] on input "Somewhat agree" at bounding box center [343, 115] width 23 height 23
radio input "true"
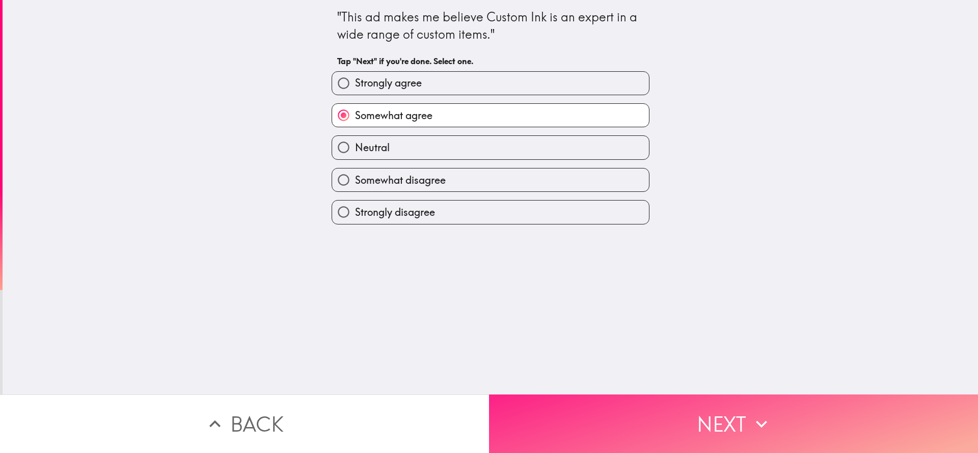
drag, startPoint x: 594, startPoint y: 408, endPoint x: 589, endPoint y: 383, distance: 25.4
click at [594, 302] on button "Next" at bounding box center [733, 424] width 489 height 59
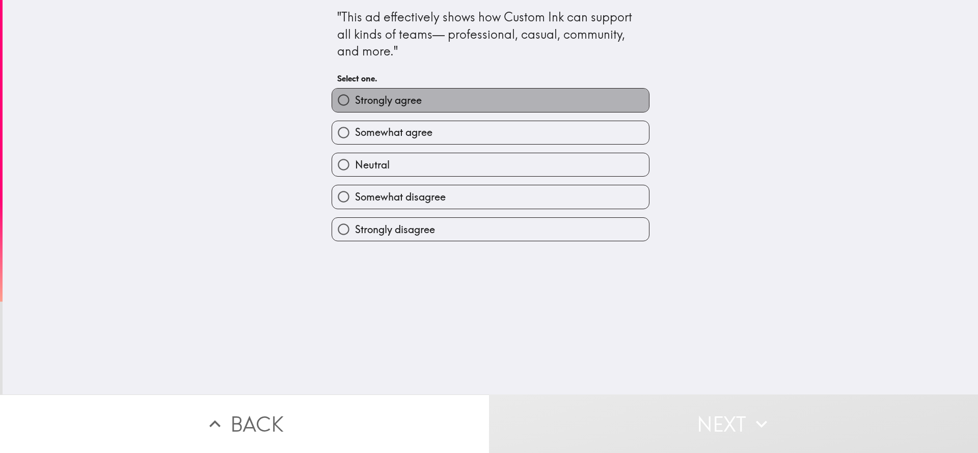
click at [446, 95] on label "Strongly agree" at bounding box center [490, 100] width 317 height 23
click at [355, 95] on input "Strongly agree" at bounding box center [343, 100] width 23 height 23
radio input "true"
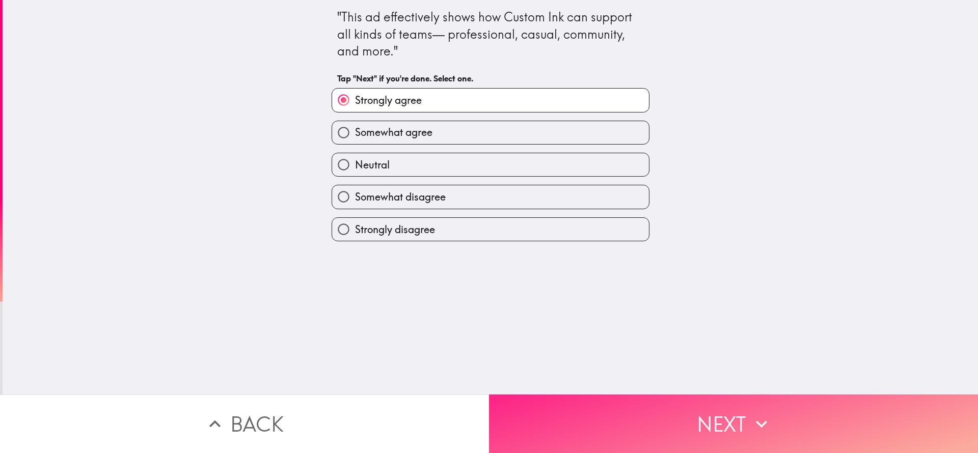
click at [652, 302] on button "Next" at bounding box center [733, 424] width 489 height 59
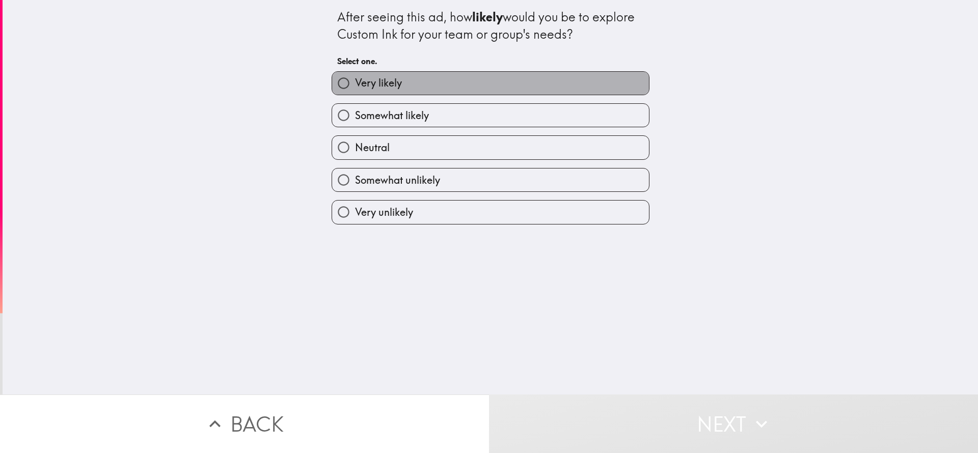
click at [466, 90] on label "Very likely" at bounding box center [490, 83] width 317 height 23
click at [355, 90] on input "Very likely" at bounding box center [343, 83] width 23 height 23
radio input "true"
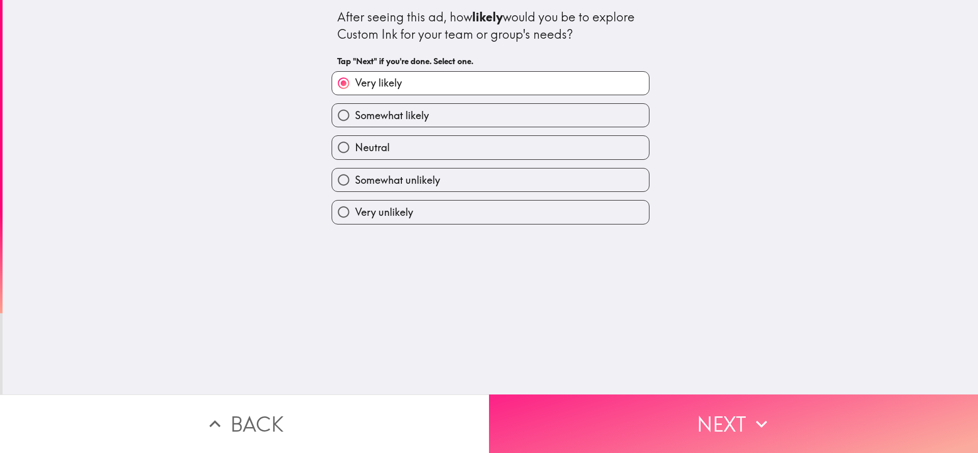
drag, startPoint x: 612, startPoint y: 420, endPoint x: 580, endPoint y: 398, distance: 38.6
click at [609, 302] on button "Next" at bounding box center [733, 424] width 489 height 59
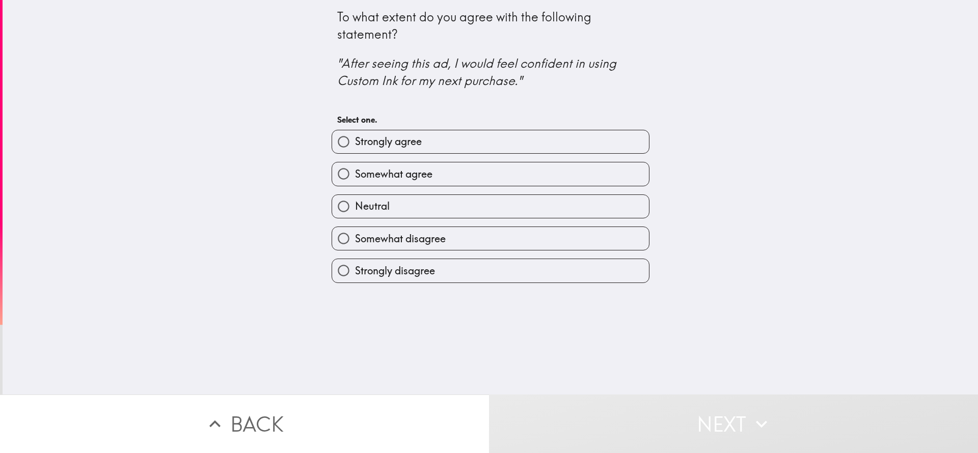
click at [390, 140] on span "Strongly agree" at bounding box center [388, 142] width 67 height 14
click at [355, 140] on input "Strongly agree" at bounding box center [343, 141] width 23 height 23
radio input "true"
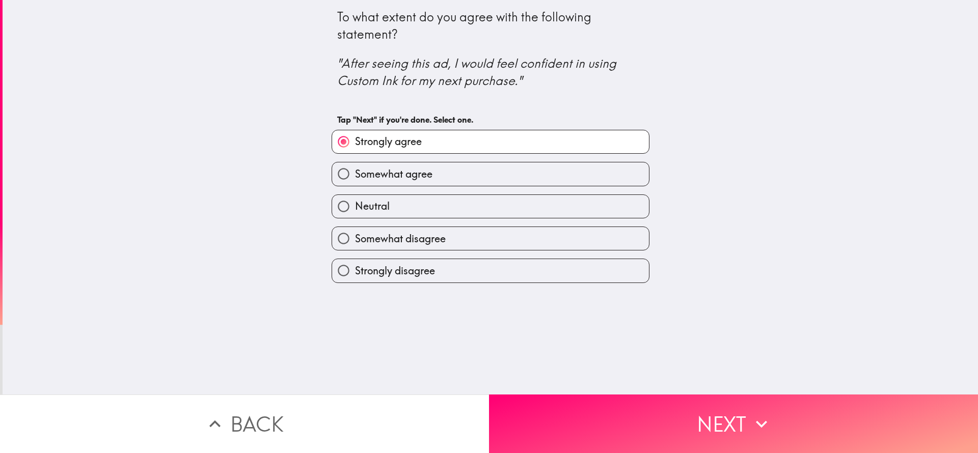
click at [544, 302] on div "To what extent do you agree with the following statement? "After seeing this ad…" at bounding box center [491, 197] width 976 height 395
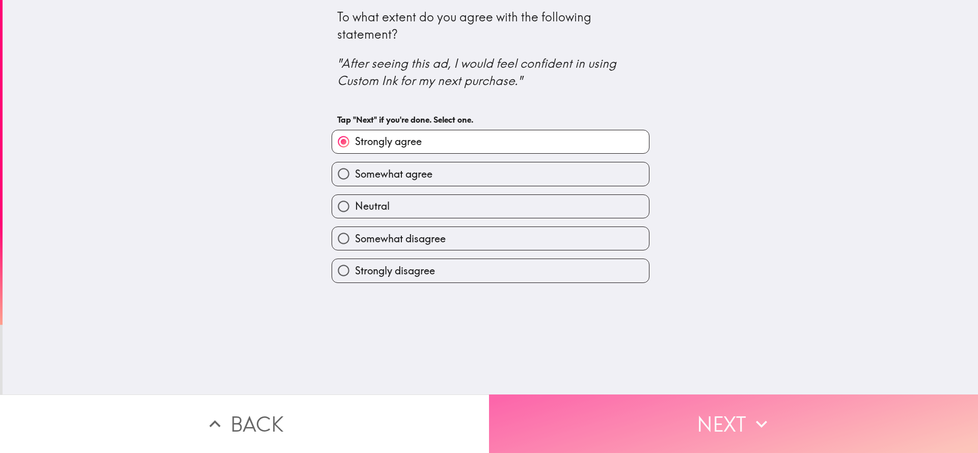
click at [544, 302] on button "Next" at bounding box center [733, 424] width 489 height 59
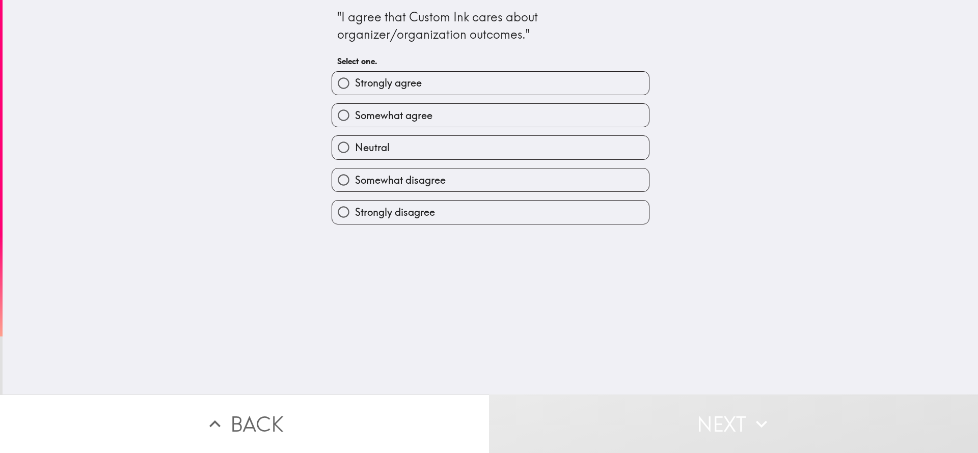
click at [403, 105] on label "Somewhat agree" at bounding box center [490, 115] width 317 height 23
click at [355, 105] on input "Somewhat agree" at bounding box center [343, 115] width 23 height 23
radio input "true"
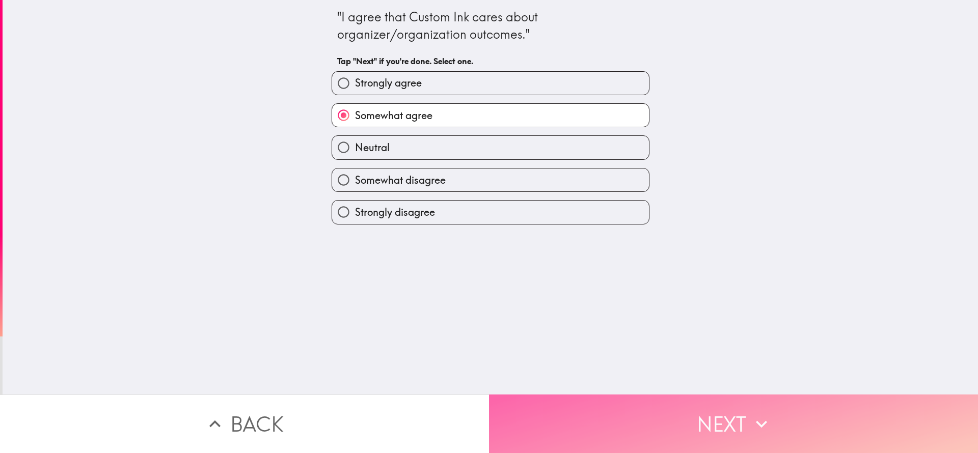
drag, startPoint x: 556, startPoint y: 399, endPoint x: 519, endPoint y: 343, distance: 67.3
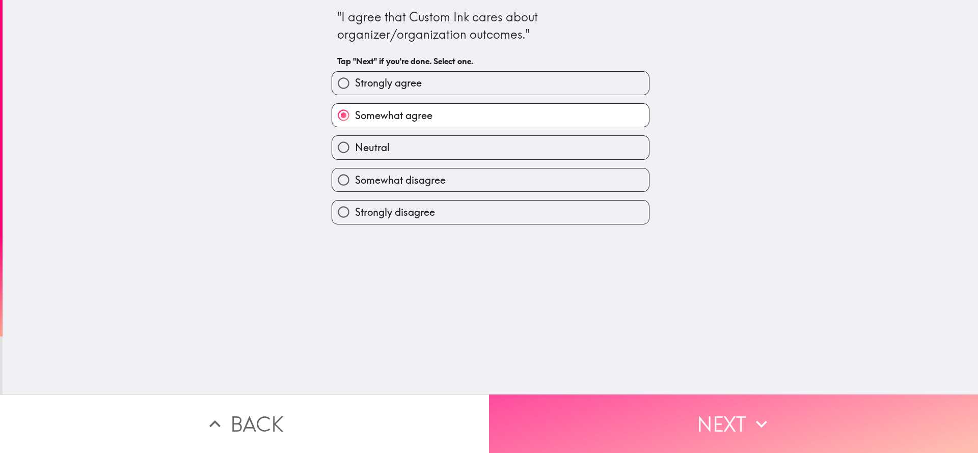
click at [557, 302] on button "Next" at bounding box center [733, 424] width 489 height 59
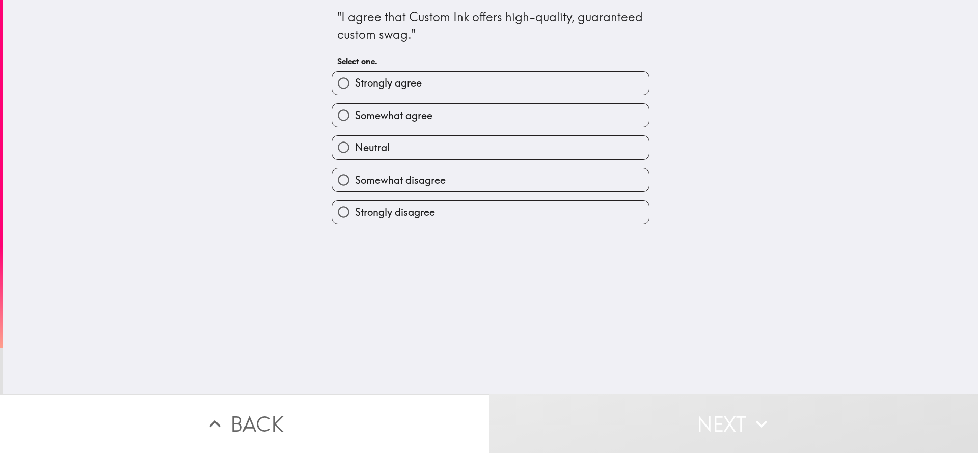
click at [434, 88] on label "Strongly agree" at bounding box center [490, 83] width 317 height 23
click at [355, 88] on input "Strongly agree" at bounding box center [343, 83] width 23 height 23
radio input "true"
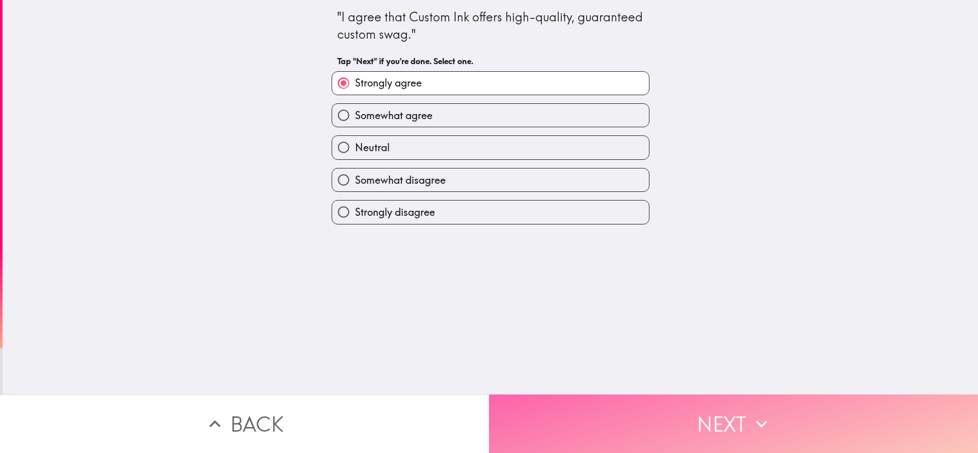
click at [607, 302] on button "Next" at bounding box center [733, 424] width 489 height 59
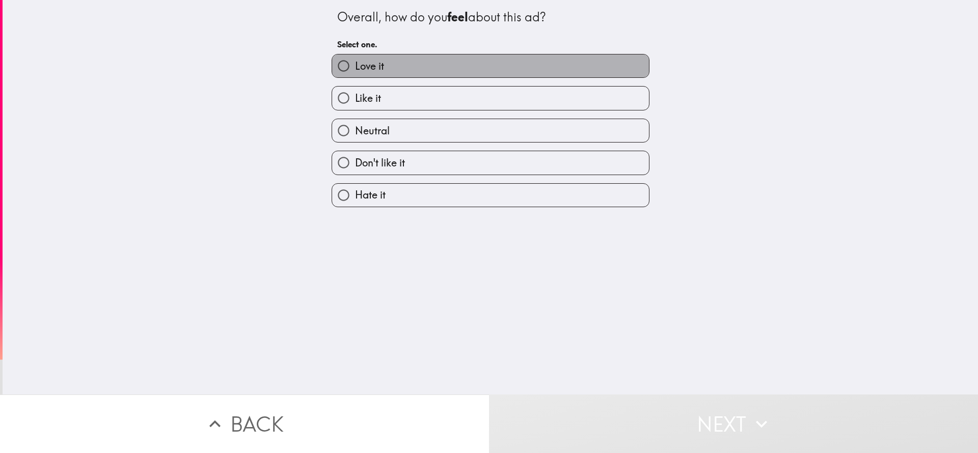
click at [436, 61] on label "Love it" at bounding box center [490, 66] width 317 height 23
click at [355, 61] on input "Love it" at bounding box center [343, 66] width 23 height 23
radio input "true"
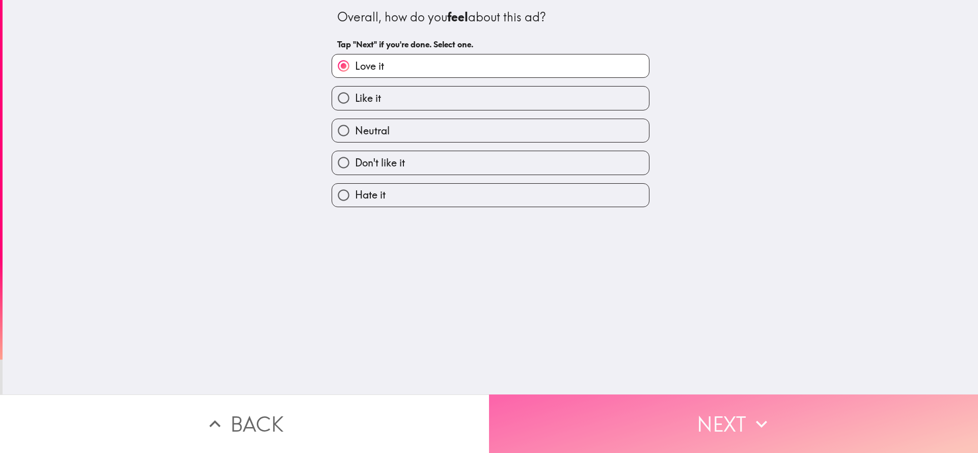
click at [570, 302] on button "Next" at bounding box center [733, 424] width 489 height 59
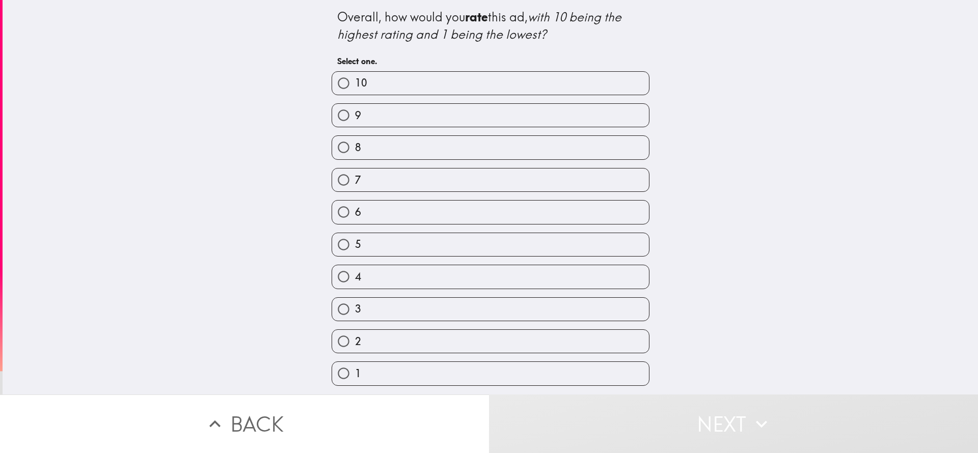
click at [447, 113] on label "9" at bounding box center [490, 115] width 317 height 23
click at [355, 113] on input "9" at bounding box center [343, 115] width 23 height 23
radio input "true"
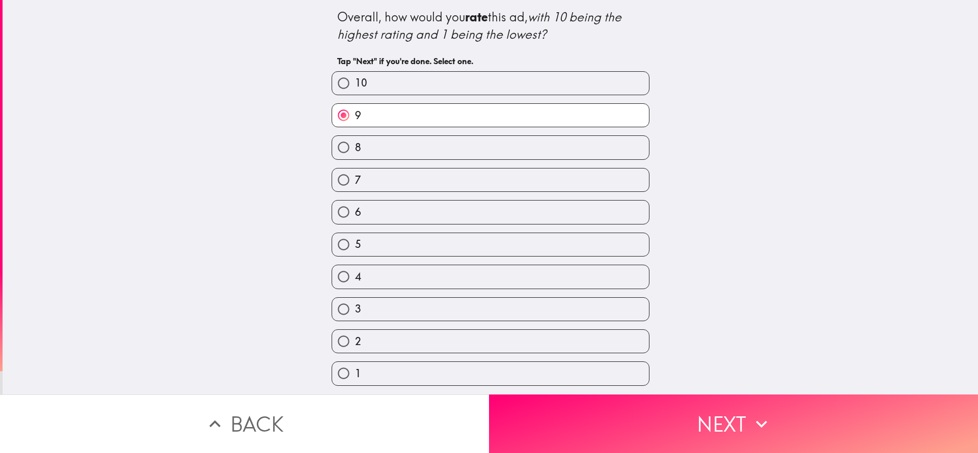
drag, startPoint x: 674, startPoint y: 416, endPoint x: 674, endPoint y: 409, distance: 7.1
click at [652, 302] on button "Next" at bounding box center [733, 424] width 489 height 59
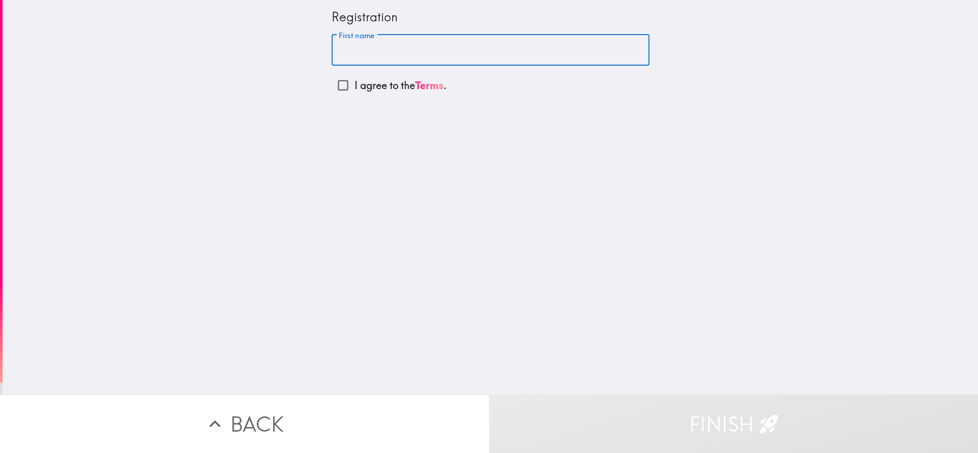
click at [402, 49] on input "First name" at bounding box center [491, 51] width 318 height 32
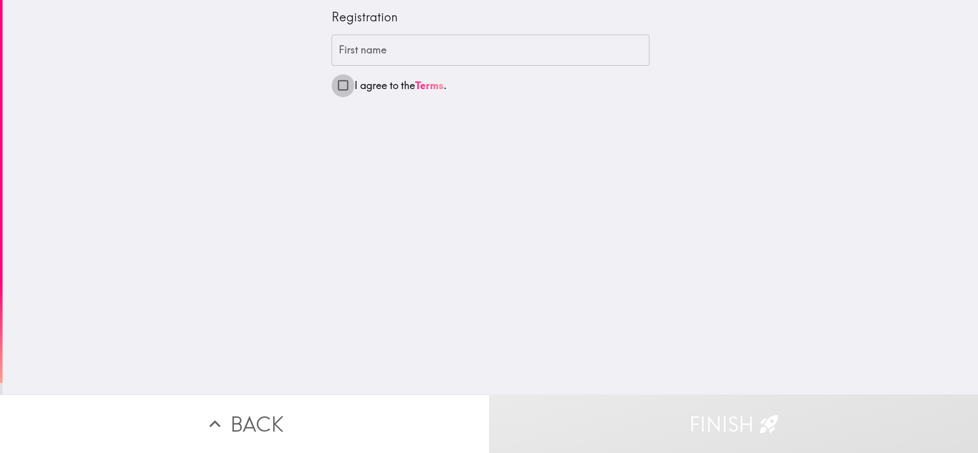
click at [332, 86] on input "I agree to the Terms ." at bounding box center [343, 85] width 23 height 23
checkbox input "true"
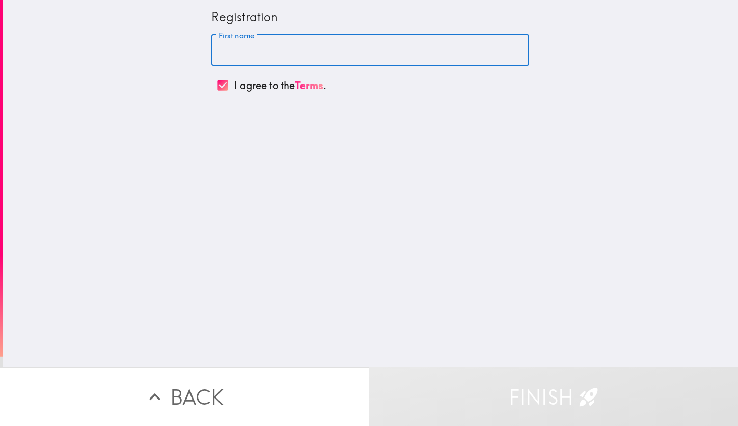
click at [435, 55] on input "First name" at bounding box center [370, 51] width 318 height 32
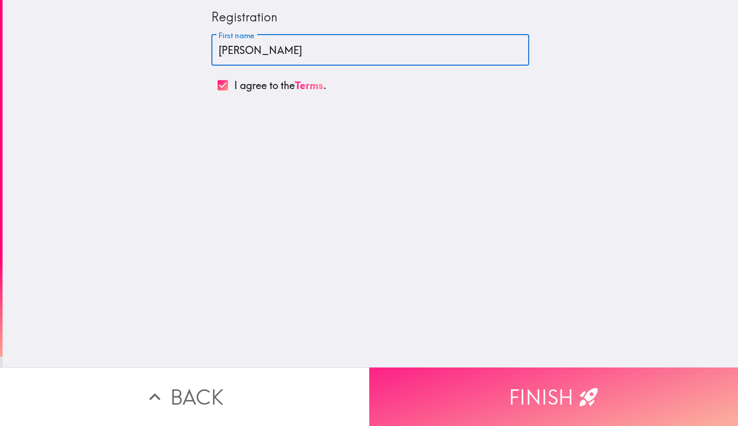
type input "[PERSON_NAME]"
click at [524, 302] on button "Finish" at bounding box center [553, 397] width 369 height 59
